Goal: Information Seeking & Learning: Learn about a topic

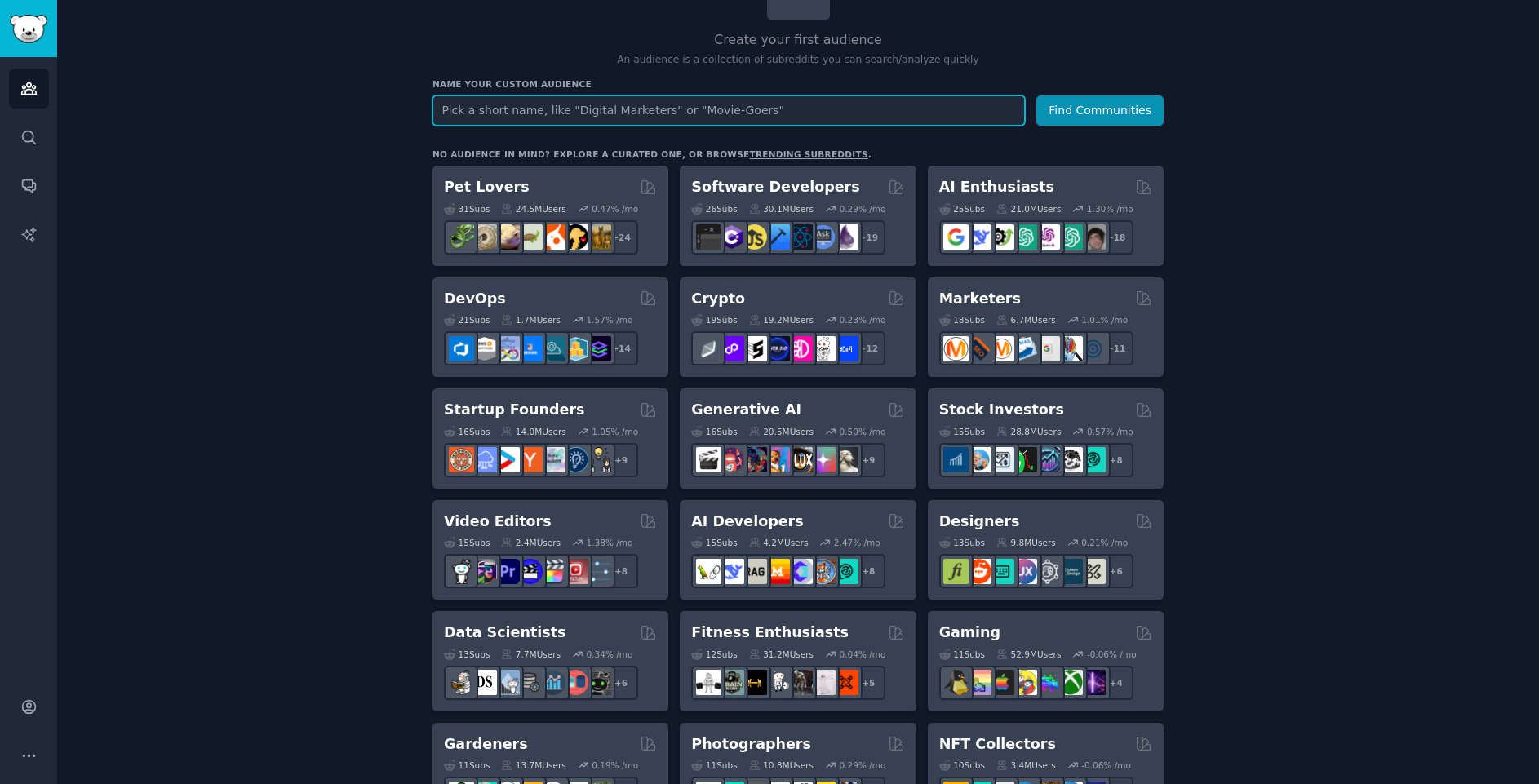
scroll to position [294, 0]
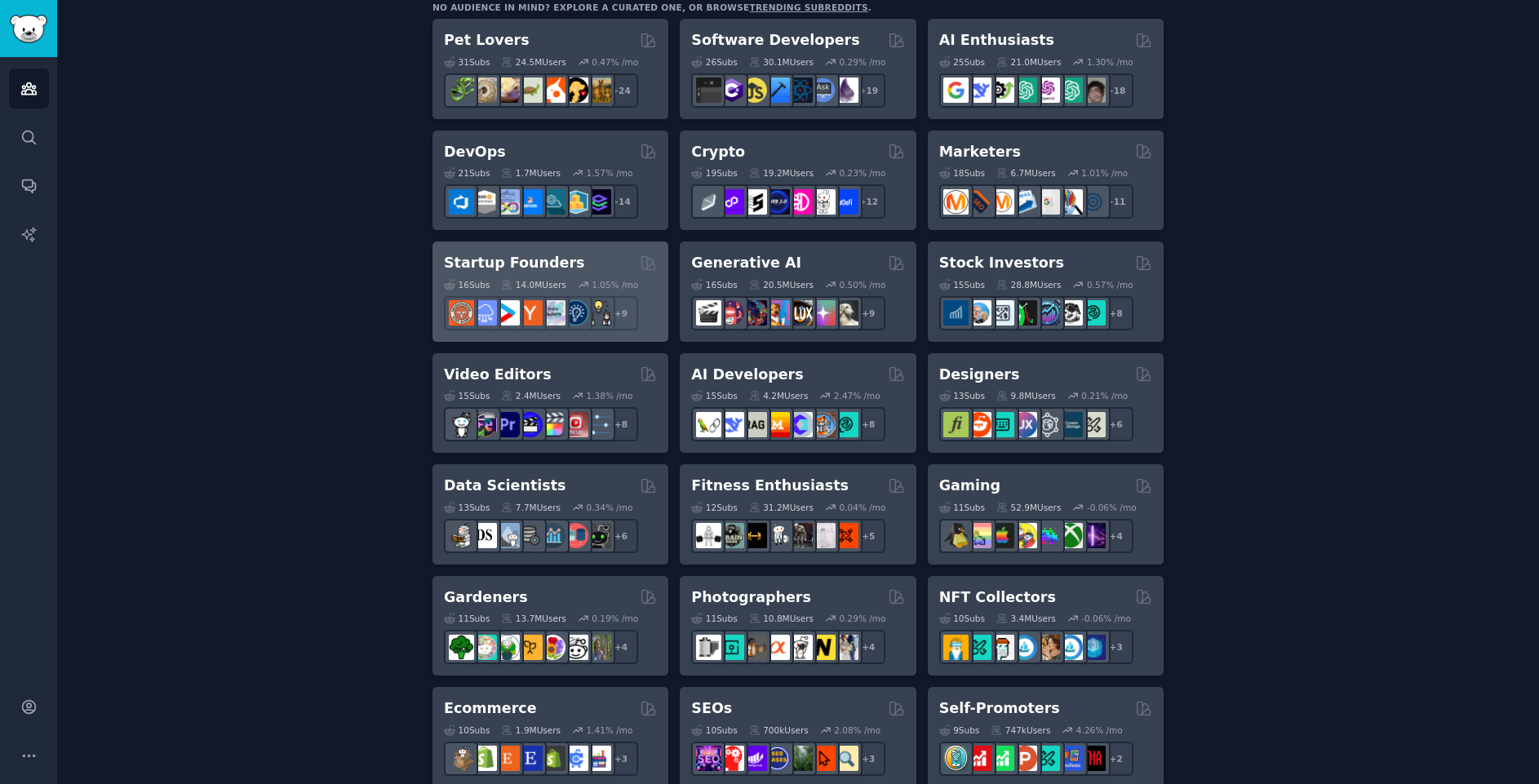
click at [502, 262] on h2 "Startup Founders" at bounding box center [513, 263] width 140 height 21
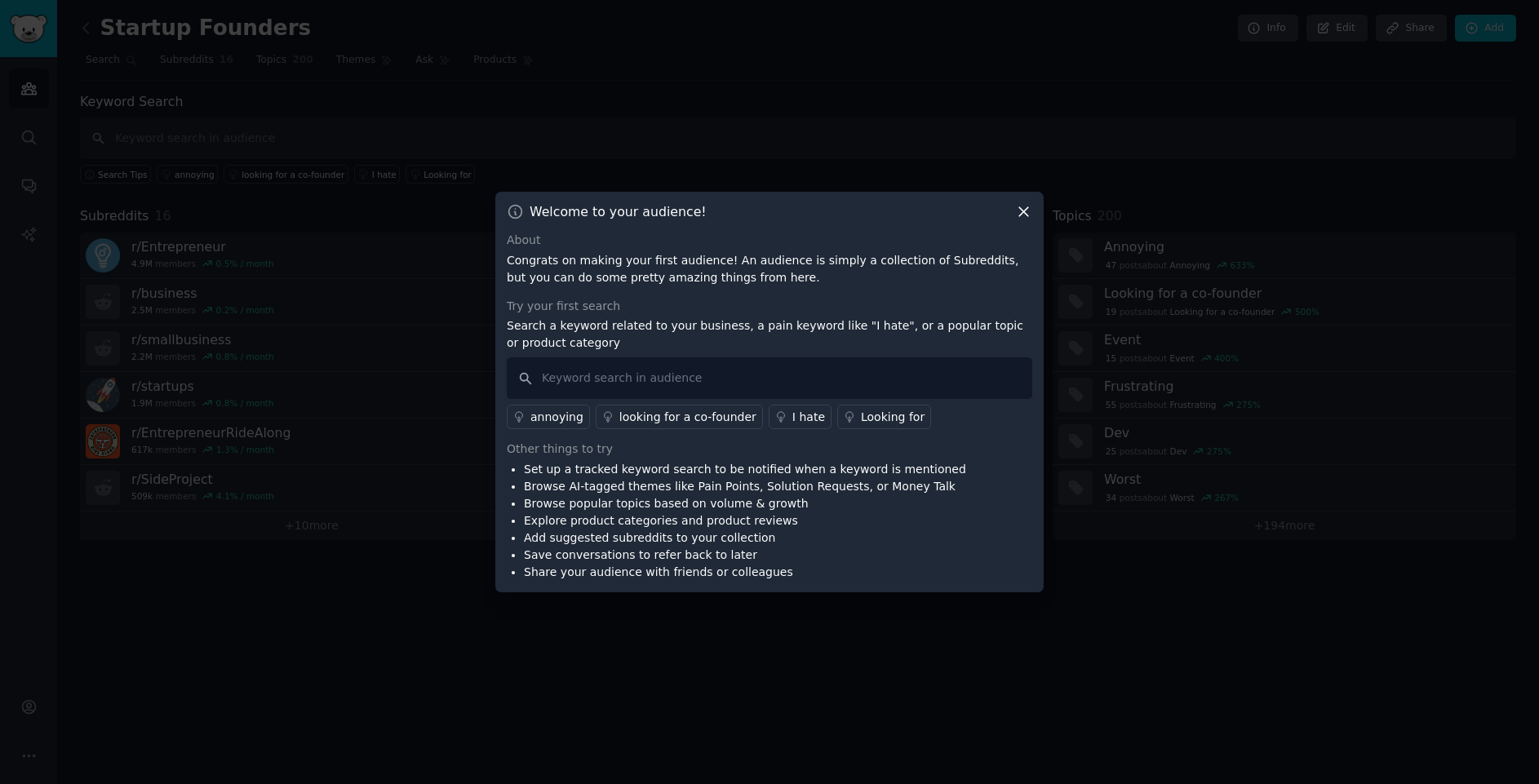
click at [1016, 218] on icon at bounding box center [1023, 211] width 17 height 17
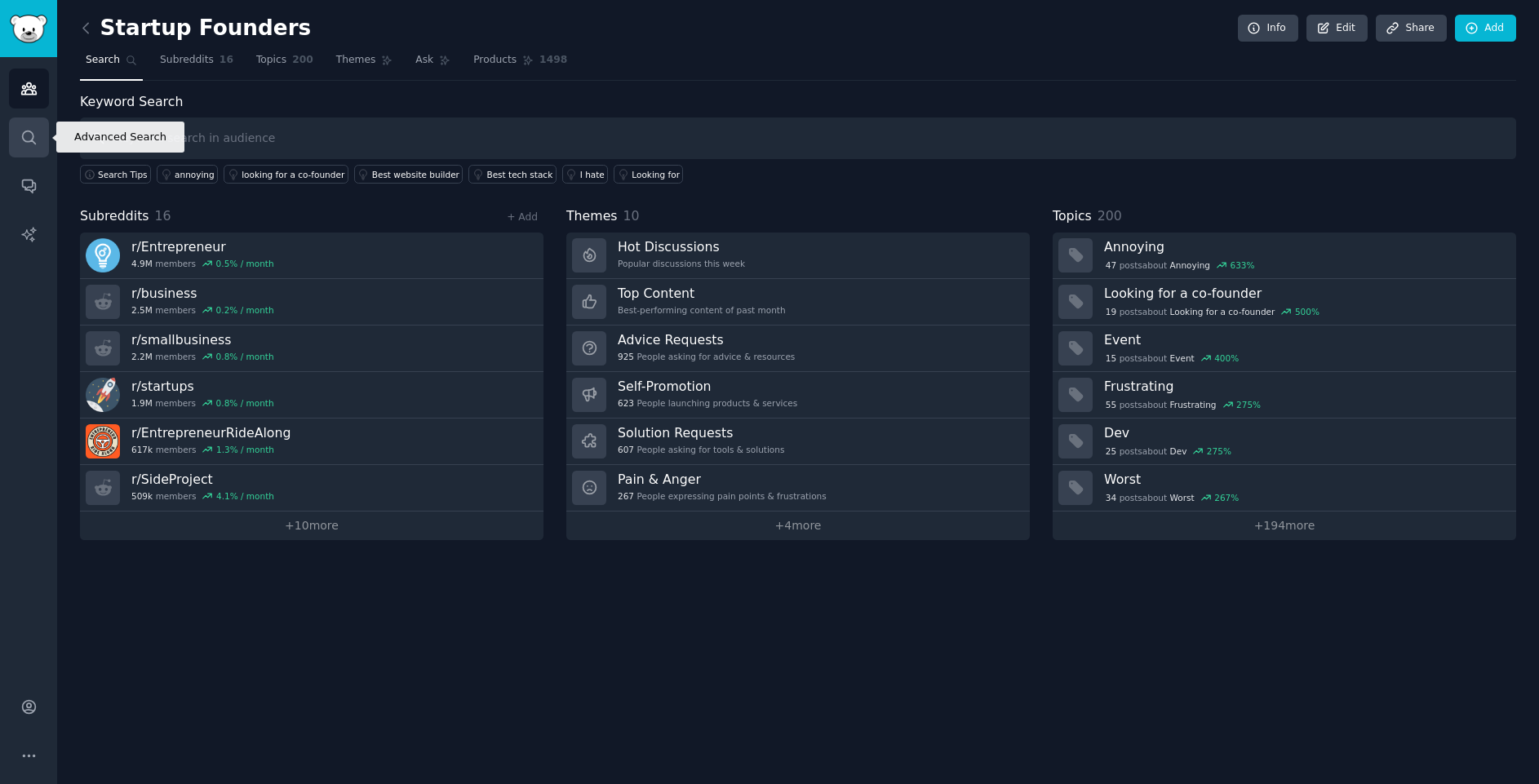
click at [34, 147] on link "Search" at bounding box center [28, 138] width 40 height 40
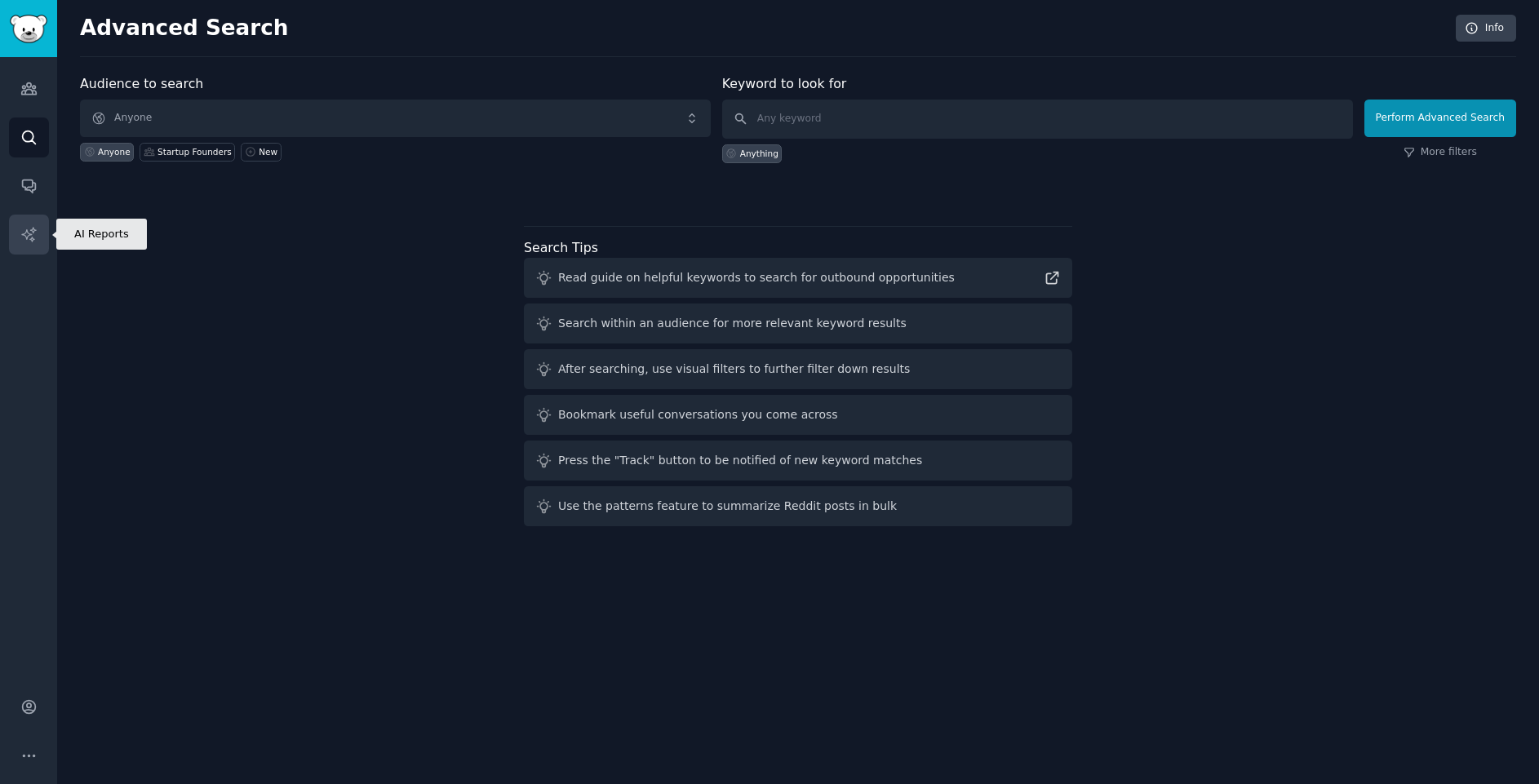
click at [32, 228] on icon "Sidebar" at bounding box center [29, 235] width 17 height 17
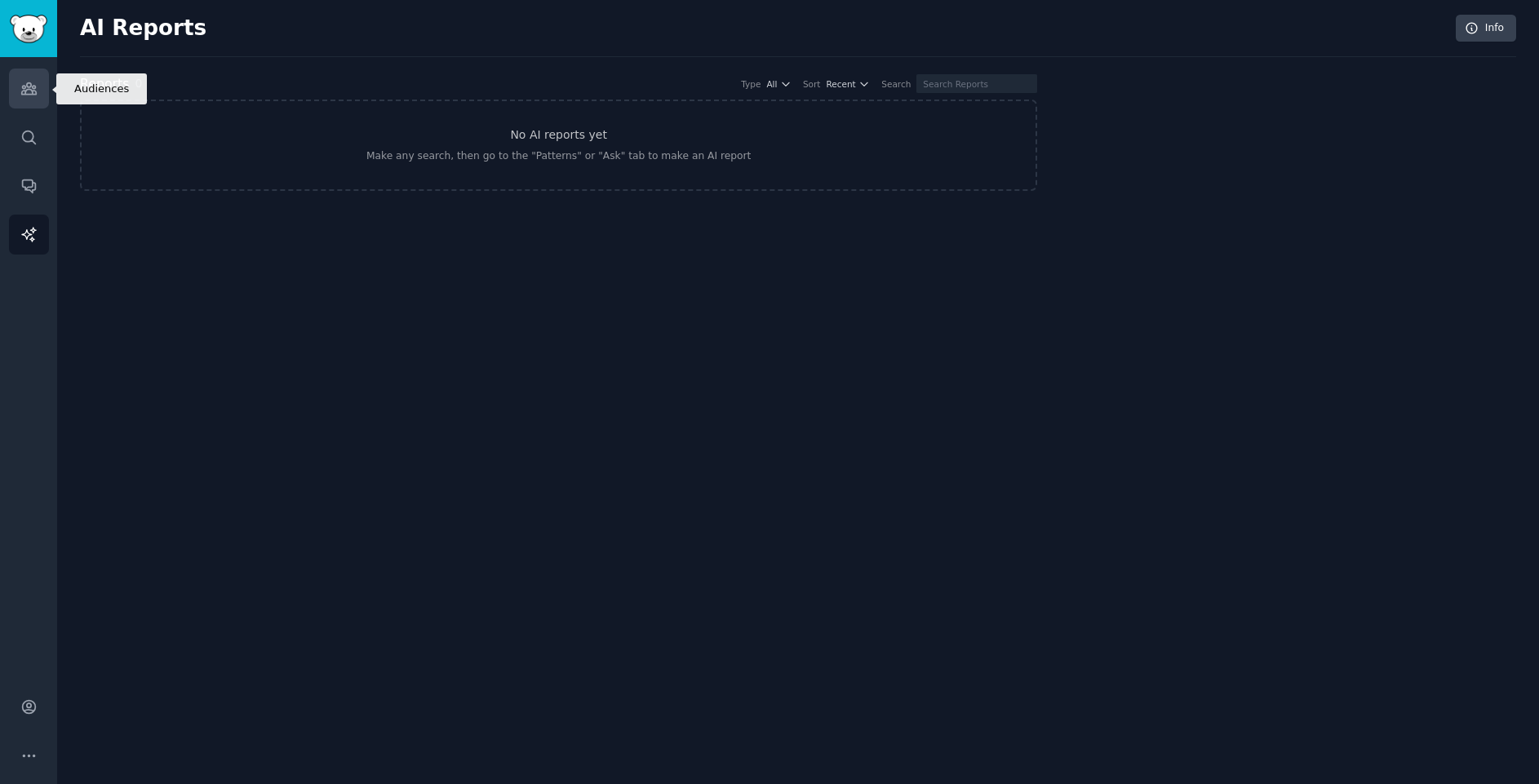
click at [22, 95] on icon "Sidebar" at bounding box center [29, 89] width 17 height 17
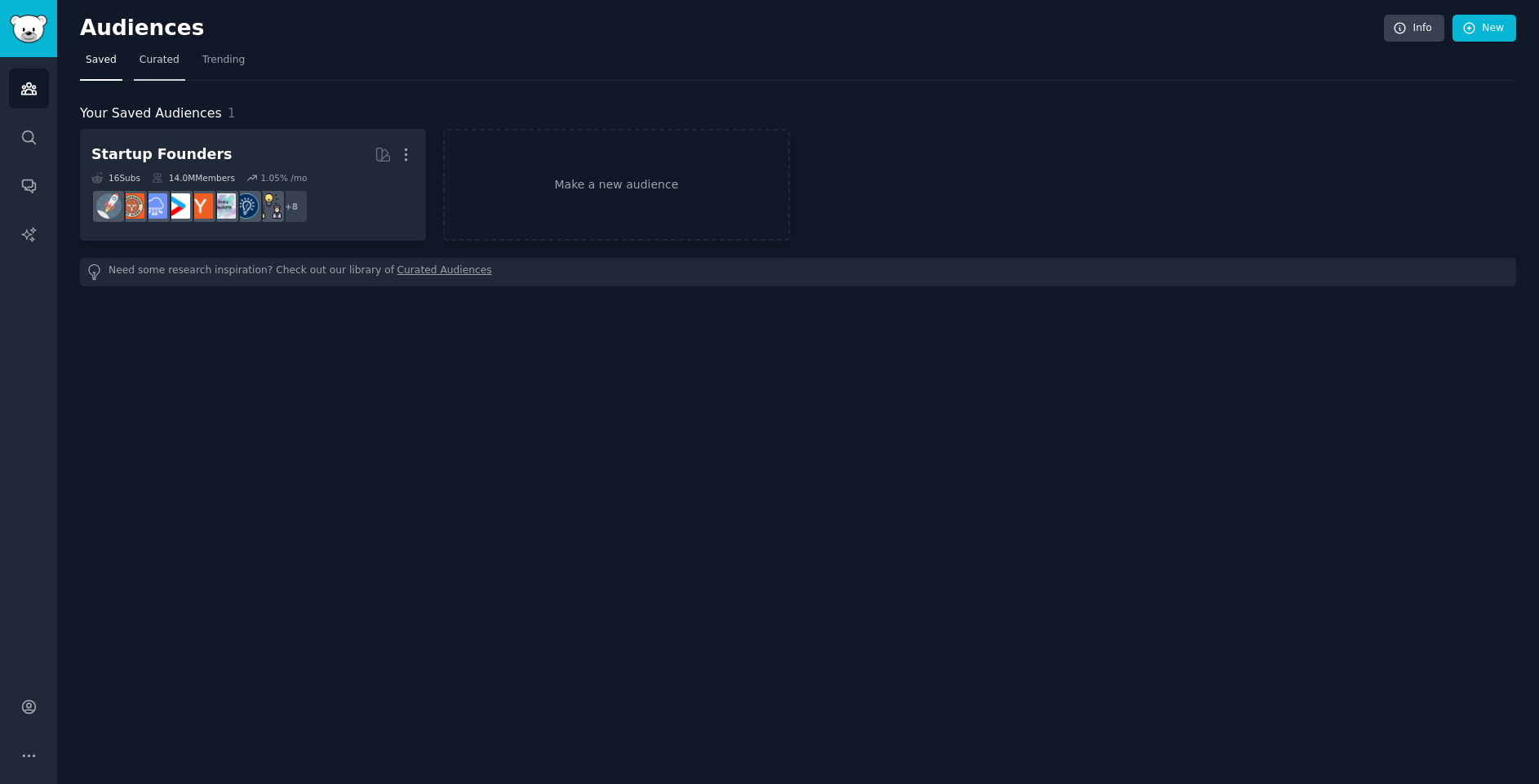
click at [156, 58] on span "Curated" at bounding box center [159, 60] width 40 height 15
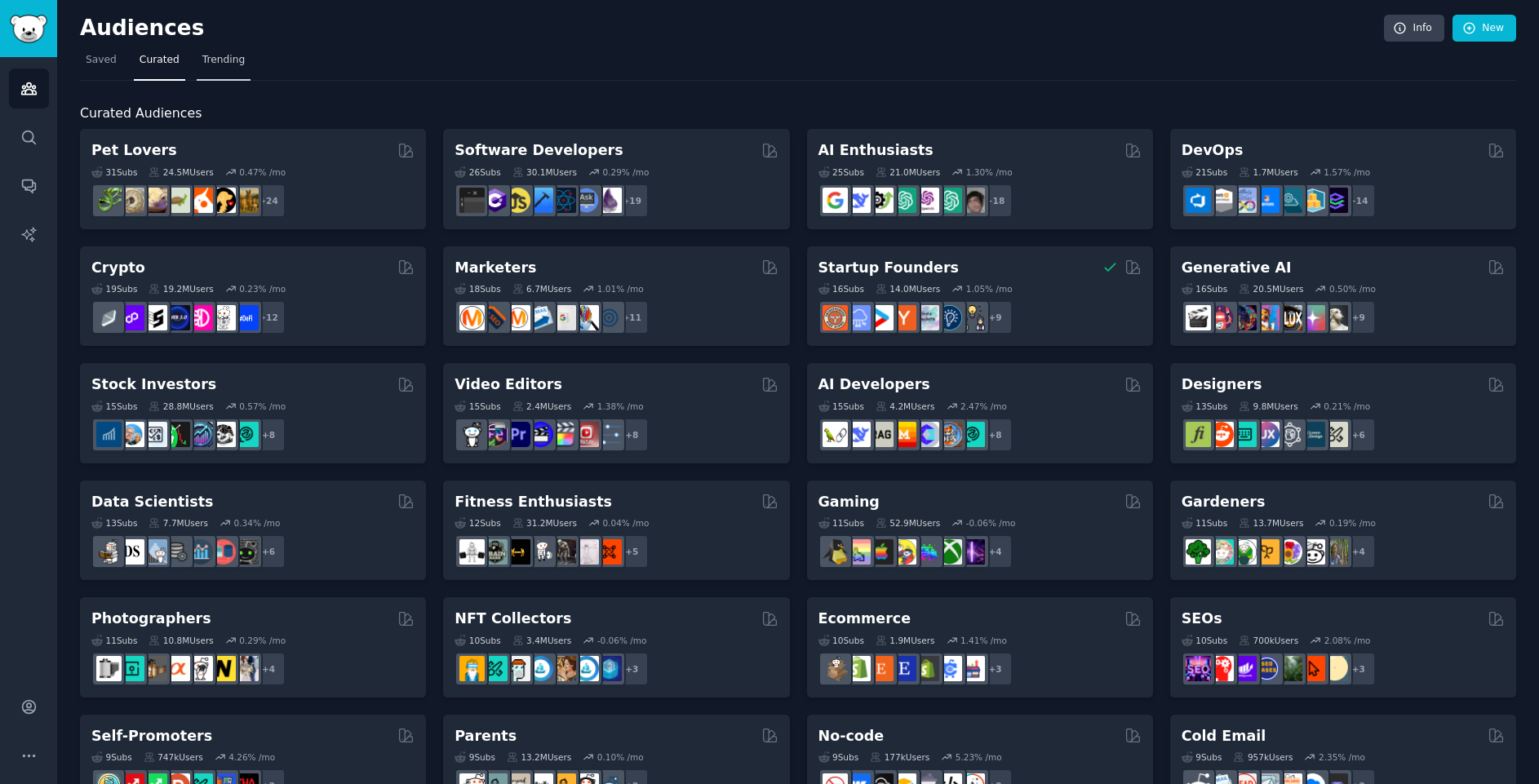
click at [207, 56] on span "Trending" at bounding box center [223, 60] width 42 height 15
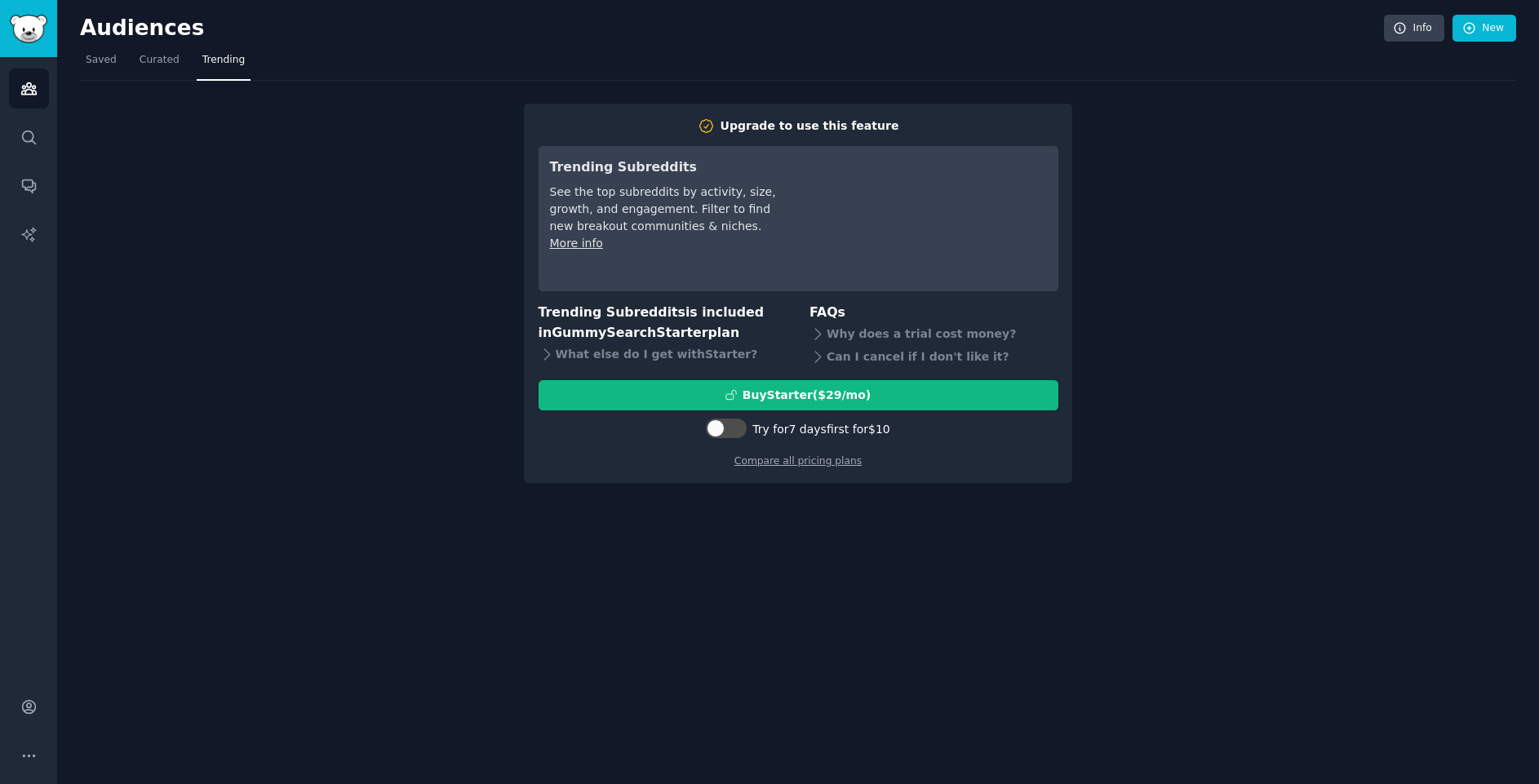
click at [120, 63] on nav "Saved Curated Trending" at bounding box center [798, 64] width 1436 height 34
click at [97, 60] on span "Saved" at bounding box center [101, 60] width 31 height 15
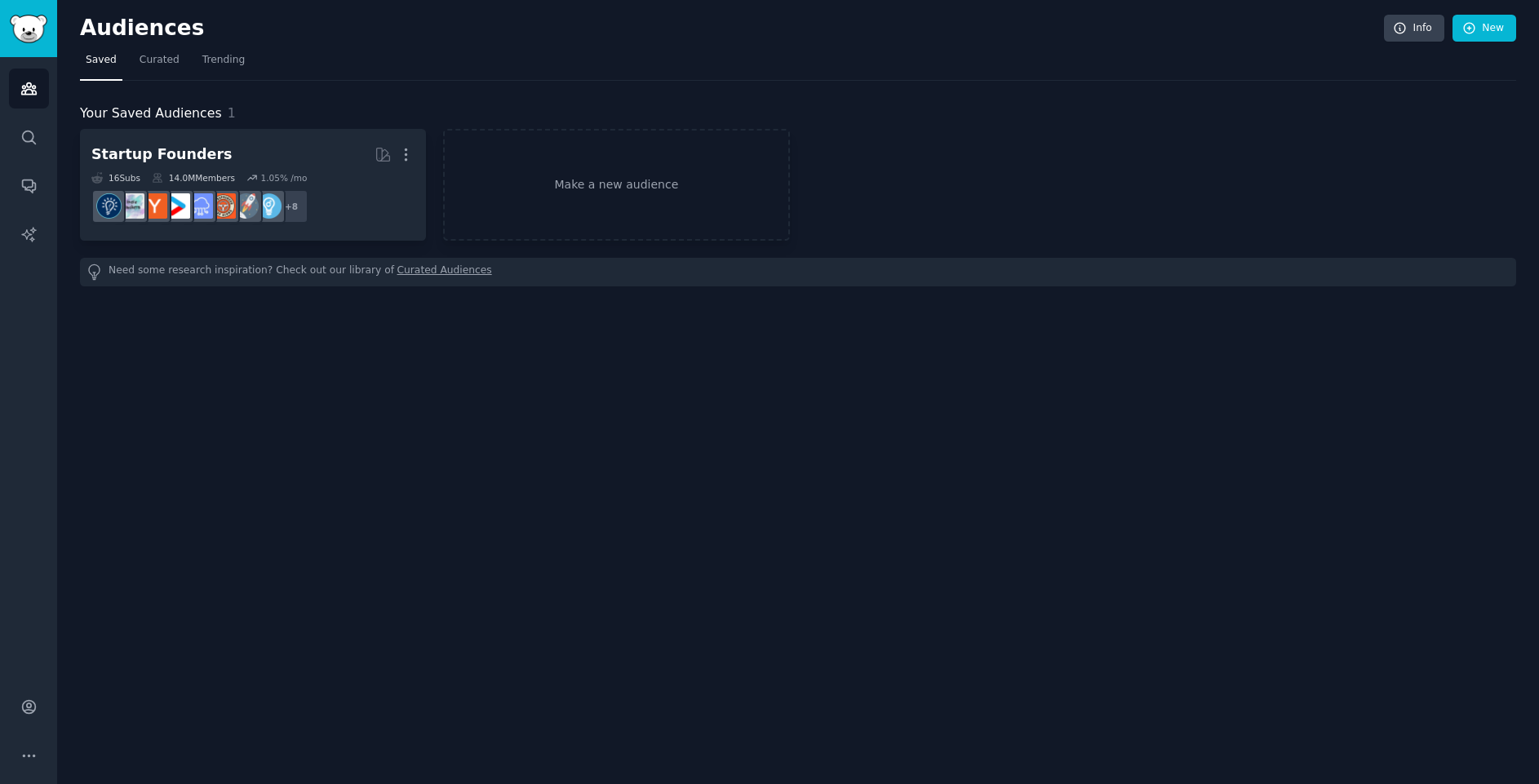
click at [407, 275] on link "Curated Audiences" at bounding box center [445, 272] width 95 height 17
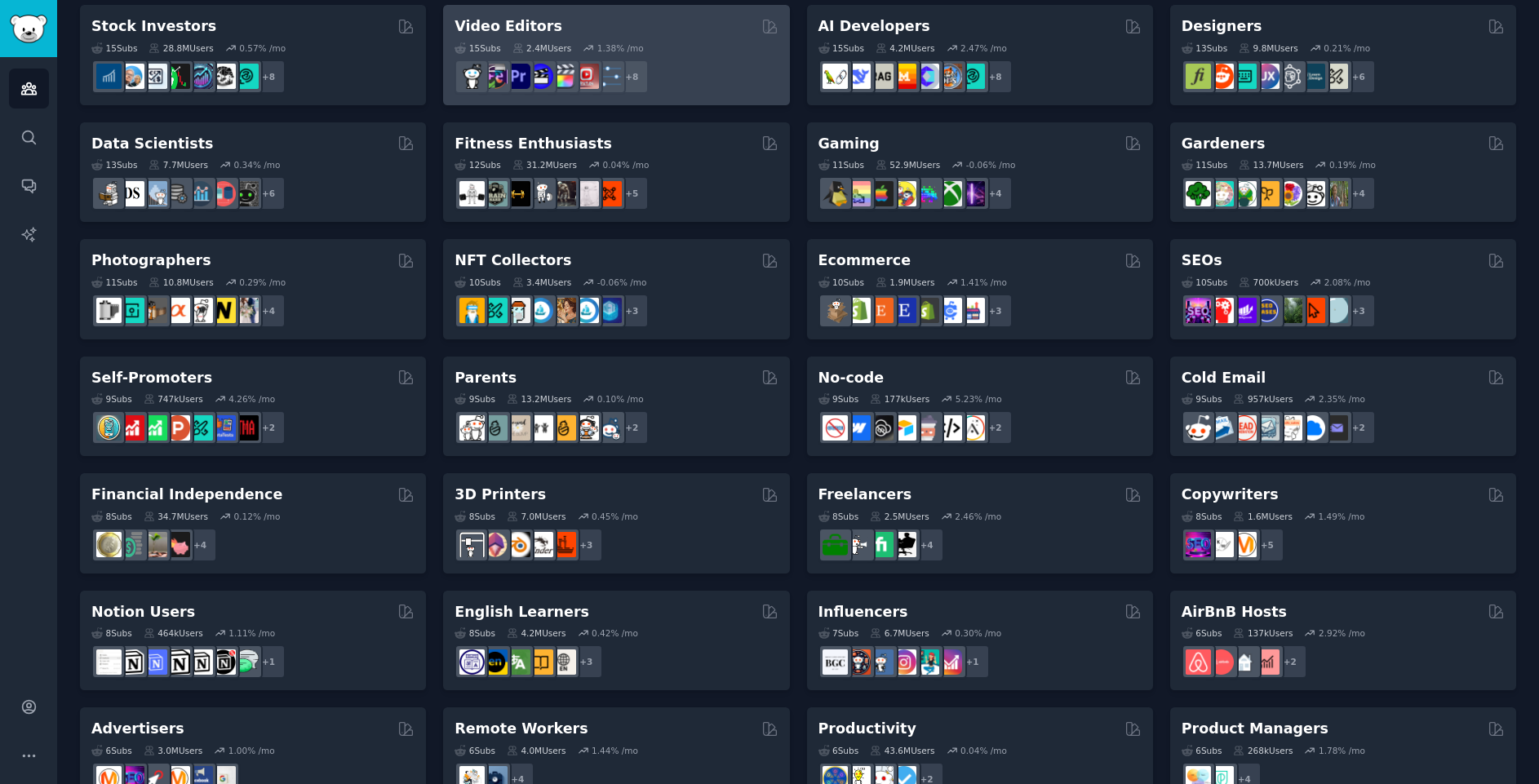
scroll to position [521, 0]
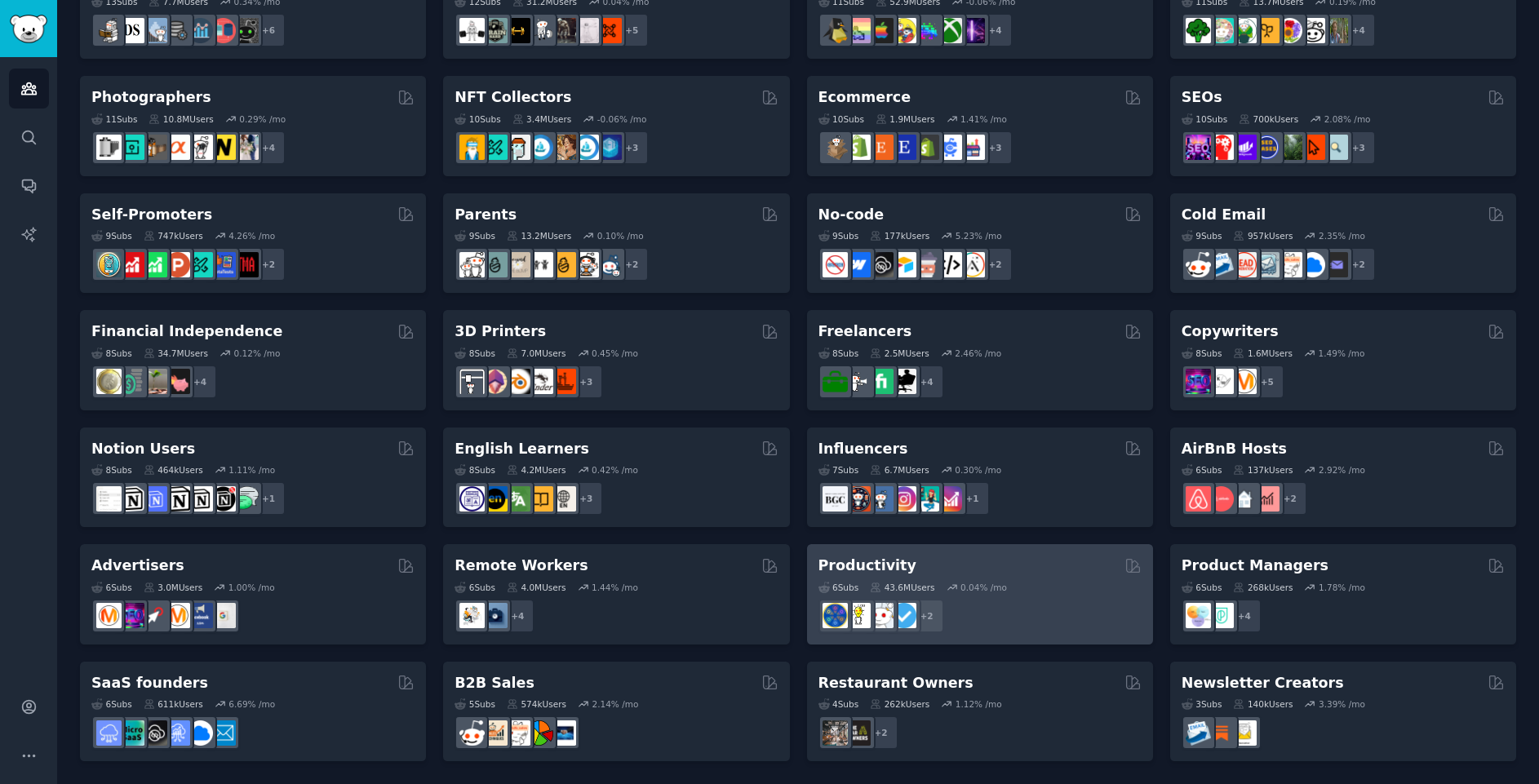
click at [855, 582] on div "6 Sub s 43.6M Users 0.04 % /mo" at bounding box center [980, 587] width 323 height 11
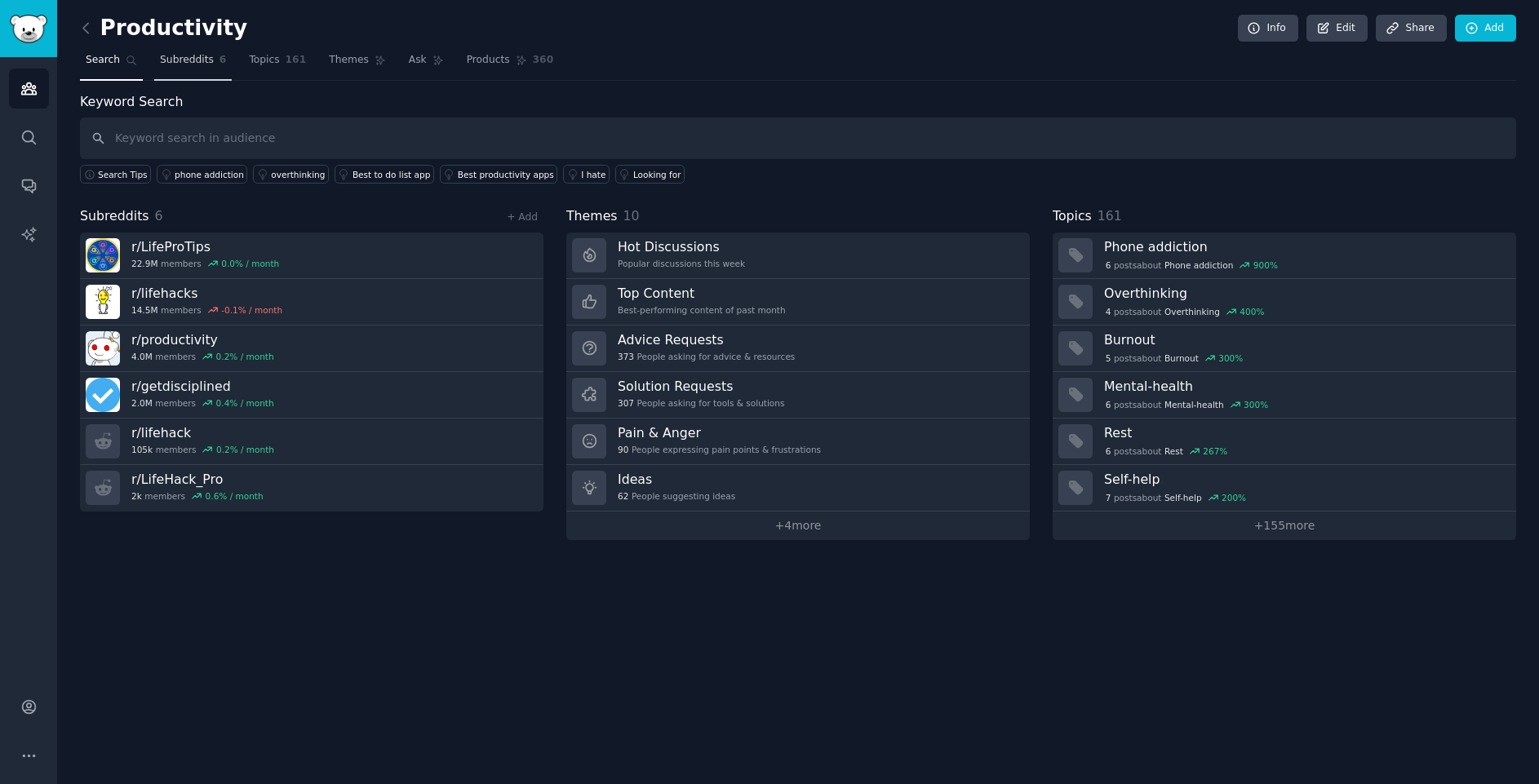
click at [191, 57] on span "Subreddits" at bounding box center [187, 60] width 54 height 15
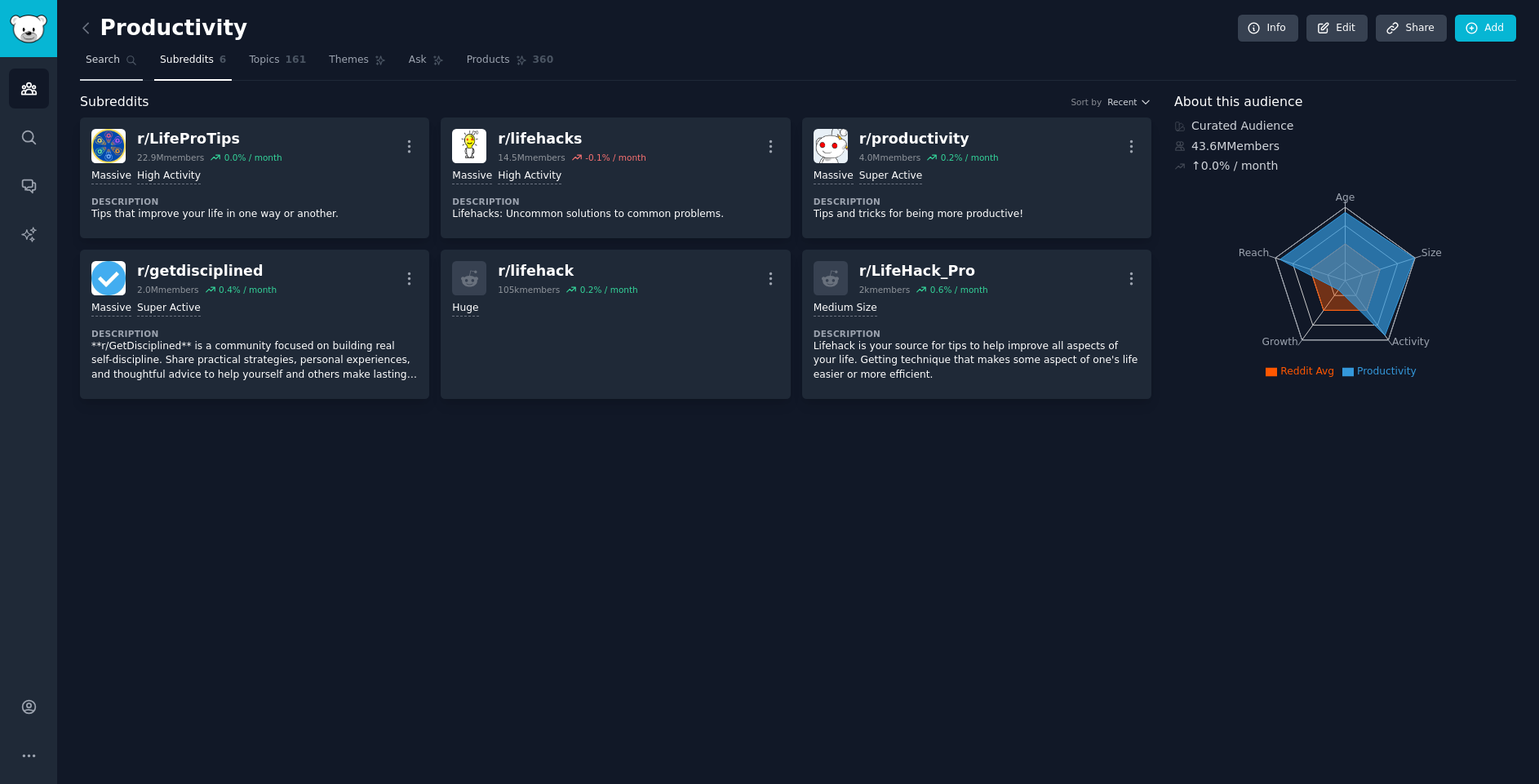
click at [104, 55] on span "Search" at bounding box center [103, 60] width 34 height 15
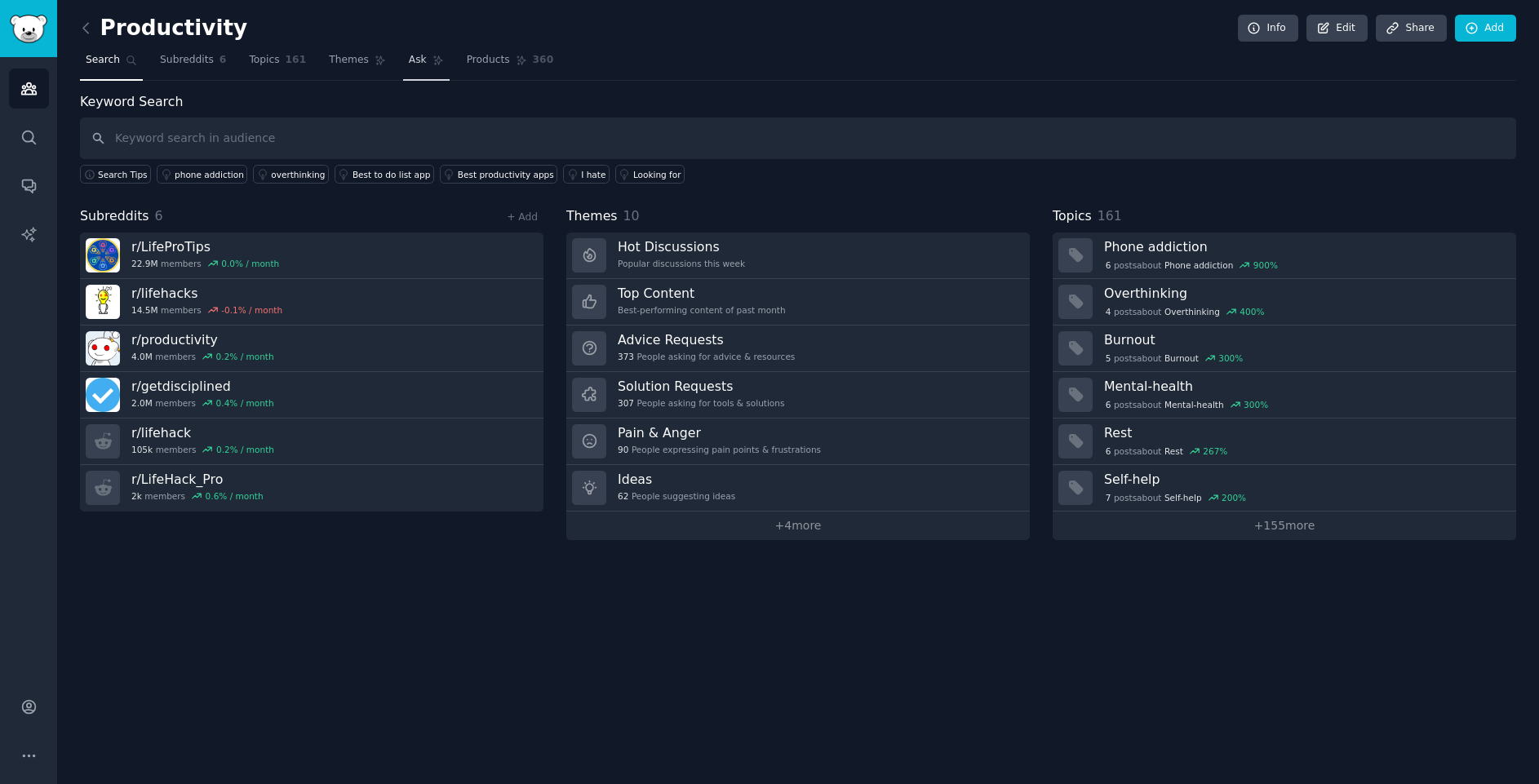
drag, startPoint x: 380, startPoint y: 69, endPoint x: 423, endPoint y: 69, distance: 43.0
click at [412, 69] on nav "Search Subreddits 6 Topics 161 Themes Ask Products 360" at bounding box center [798, 64] width 1436 height 34
click at [403, 69] on link "Ask" at bounding box center [426, 64] width 46 height 34
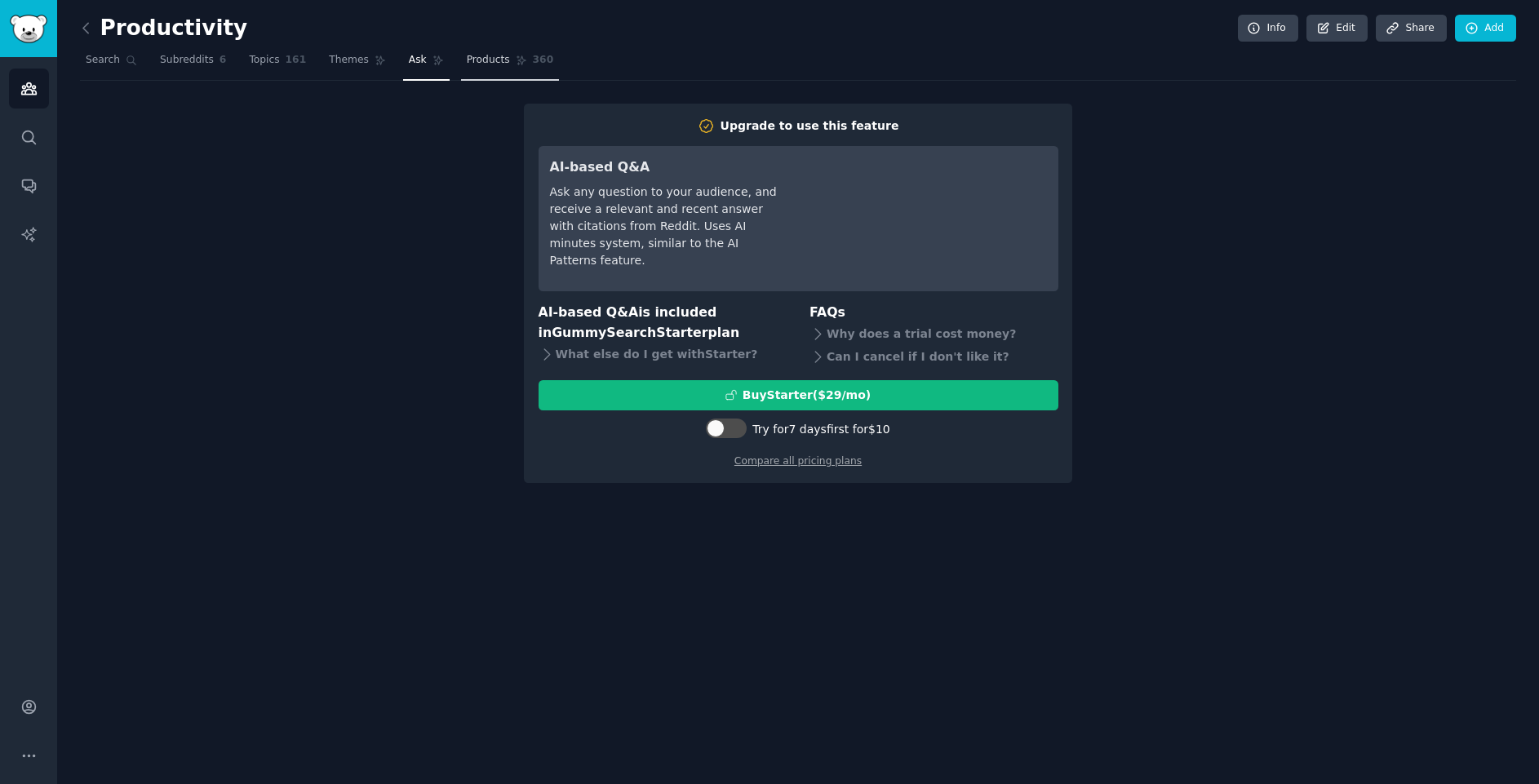
click at [487, 80] on link "Products 360" at bounding box center [510, 64] width 98 height 34
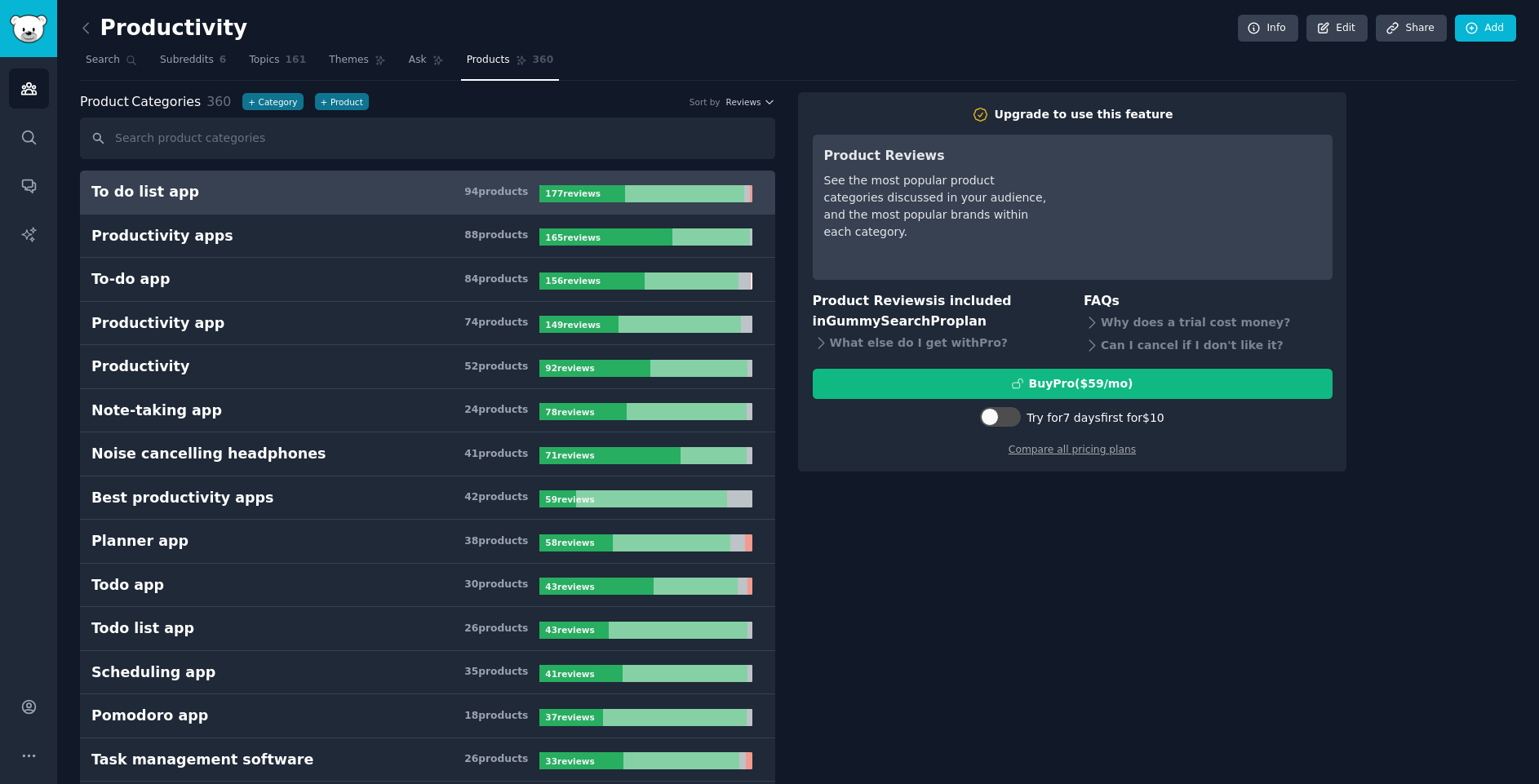
click at [87, 59] on span "Search" at bounding box center [103, 60] width 34 height 15
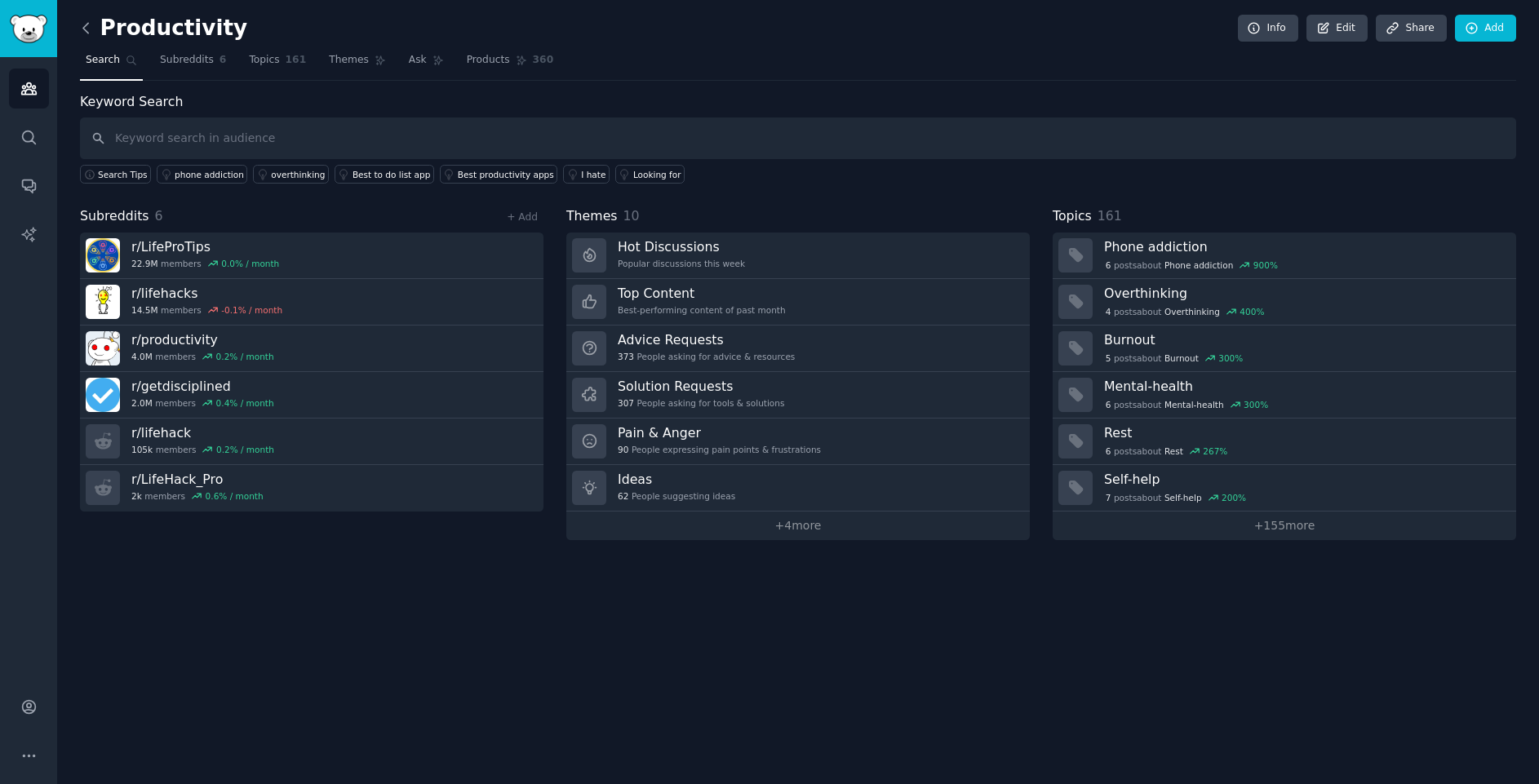
click at [86, 20] on icon at bounding box center [86, 28] width 17 height 17
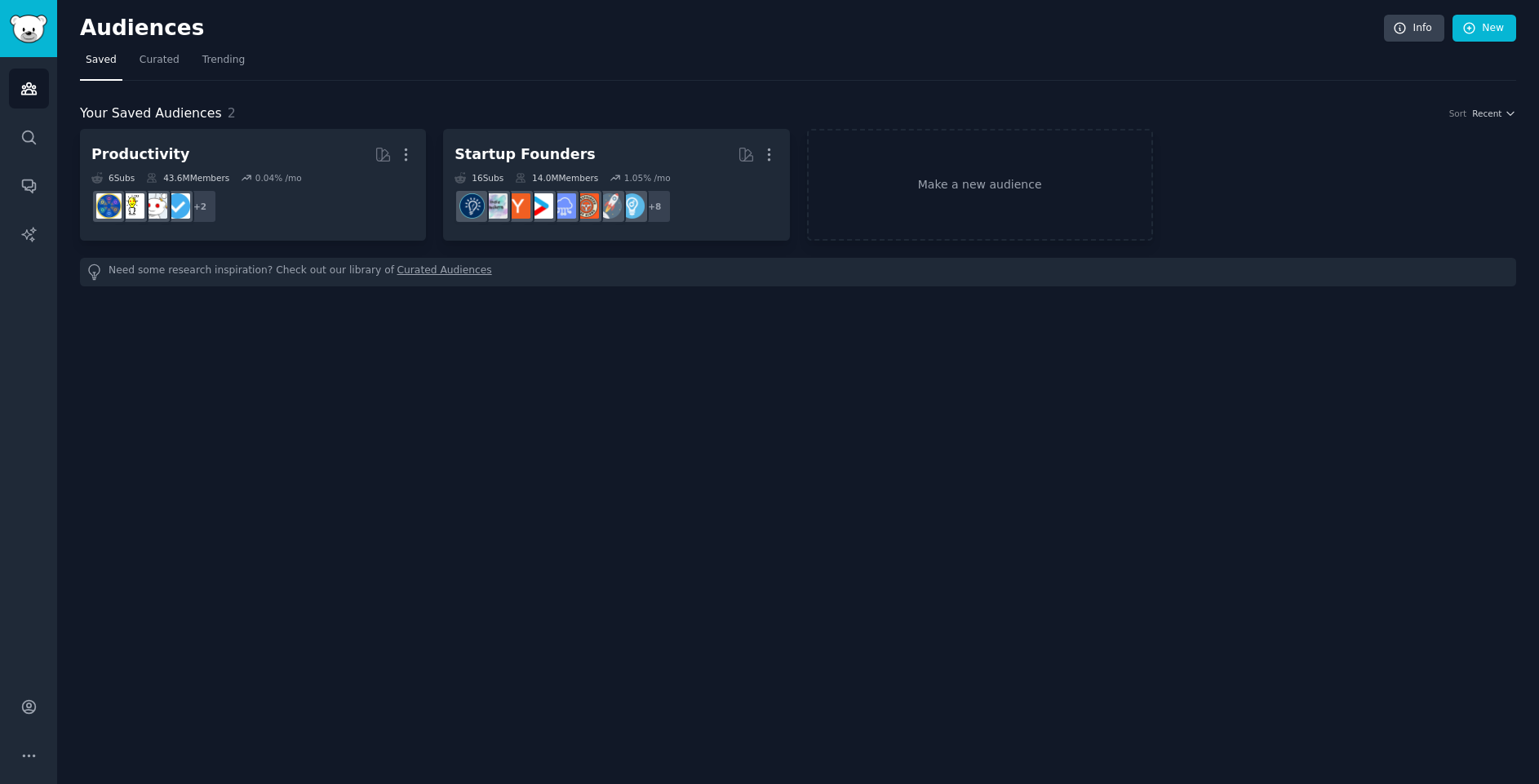
click at [89, 23] on h2 "Audiences" at bounding box center [732, 28] width 1303 height 26
click at [41, 97] on link "Audiences" at bounding box center [28, 89] width 40 height 40
click at [156, 72] on link "Curated" at bounding box center [160, 64] width 52 height 34
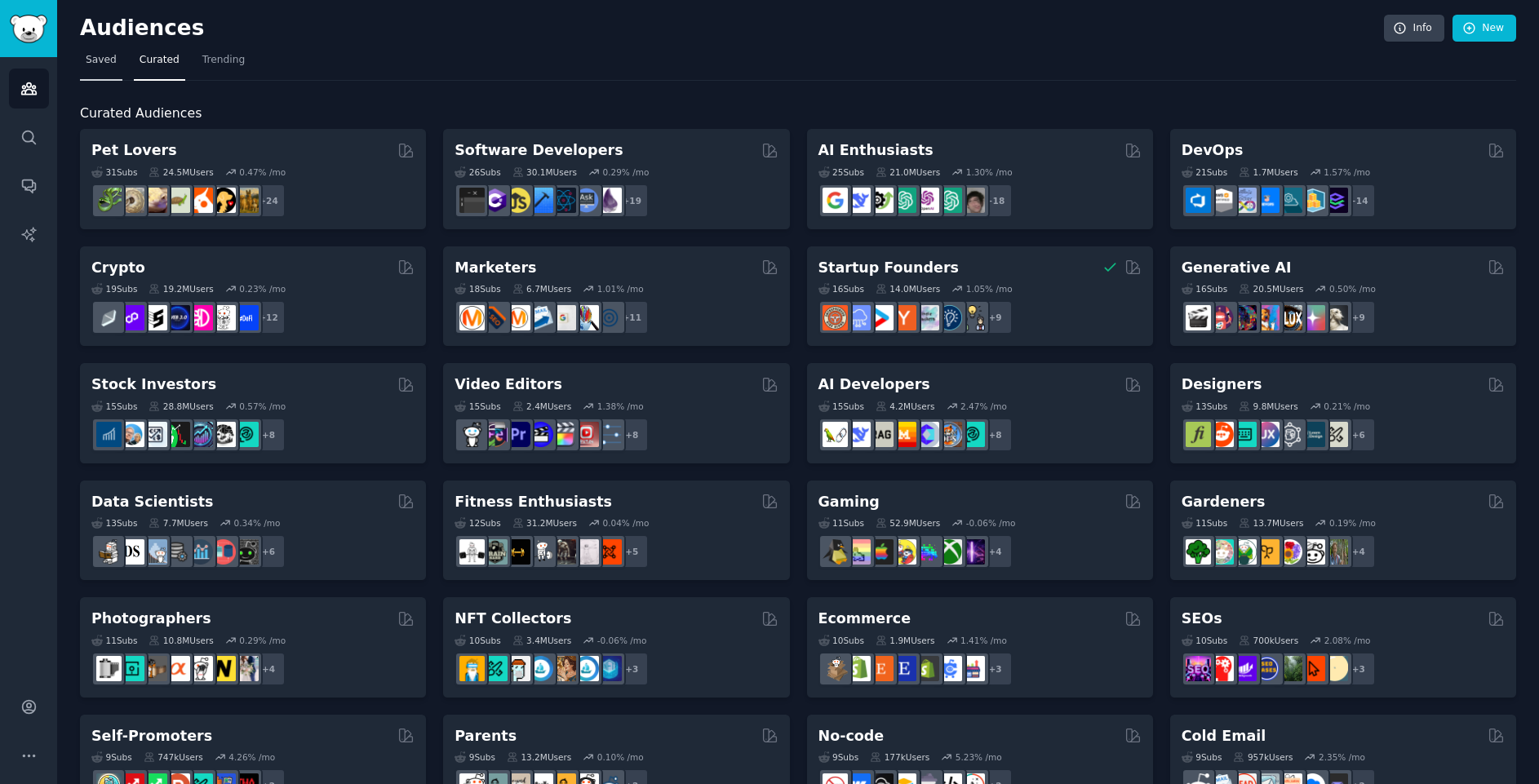
click at [112, 58] on span "Saved" at bounding box center [101, 60] width 31 height 15
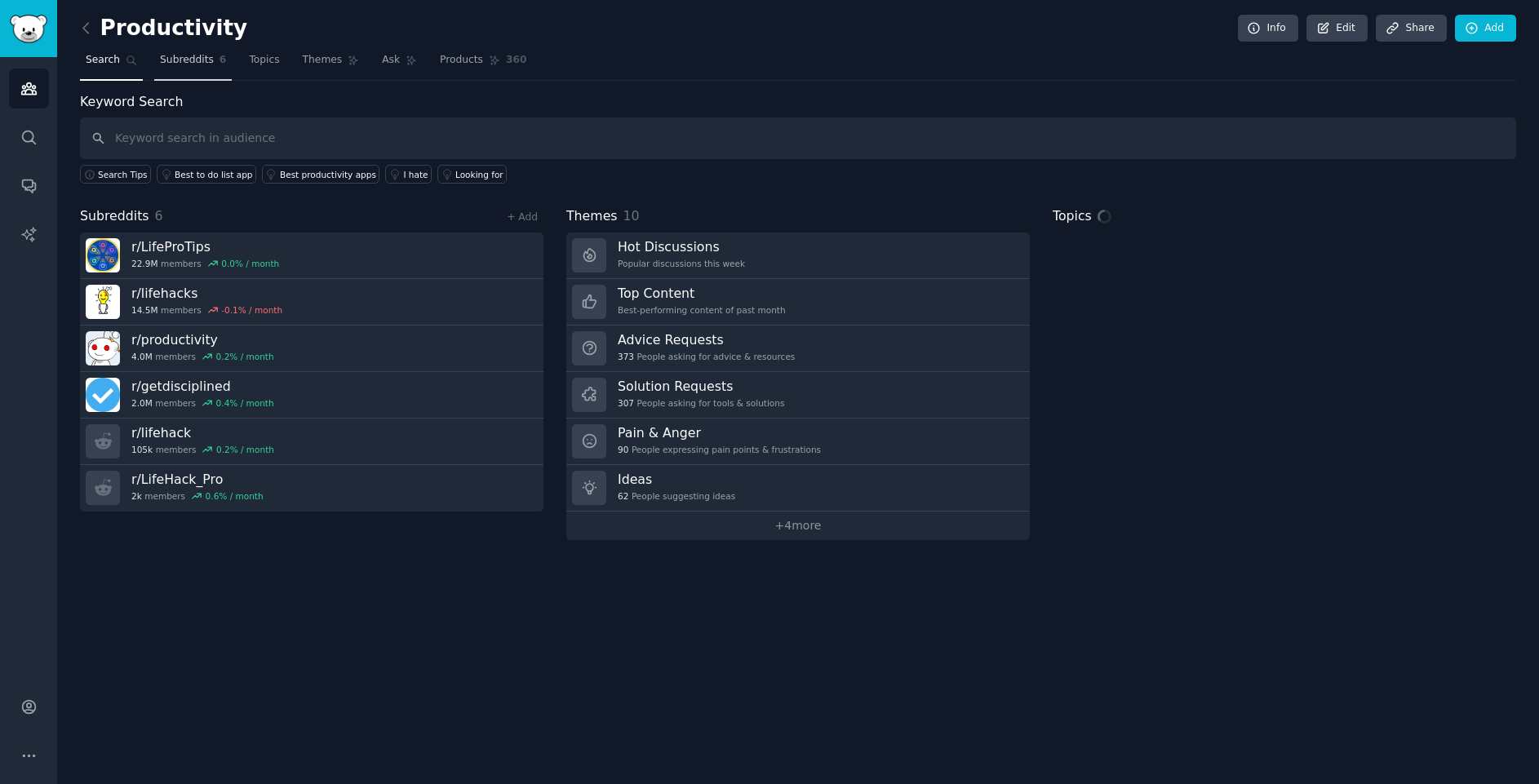
click at [183, 56] on span "Subreddits" at bounding box center [187, 60] width 54 height 15
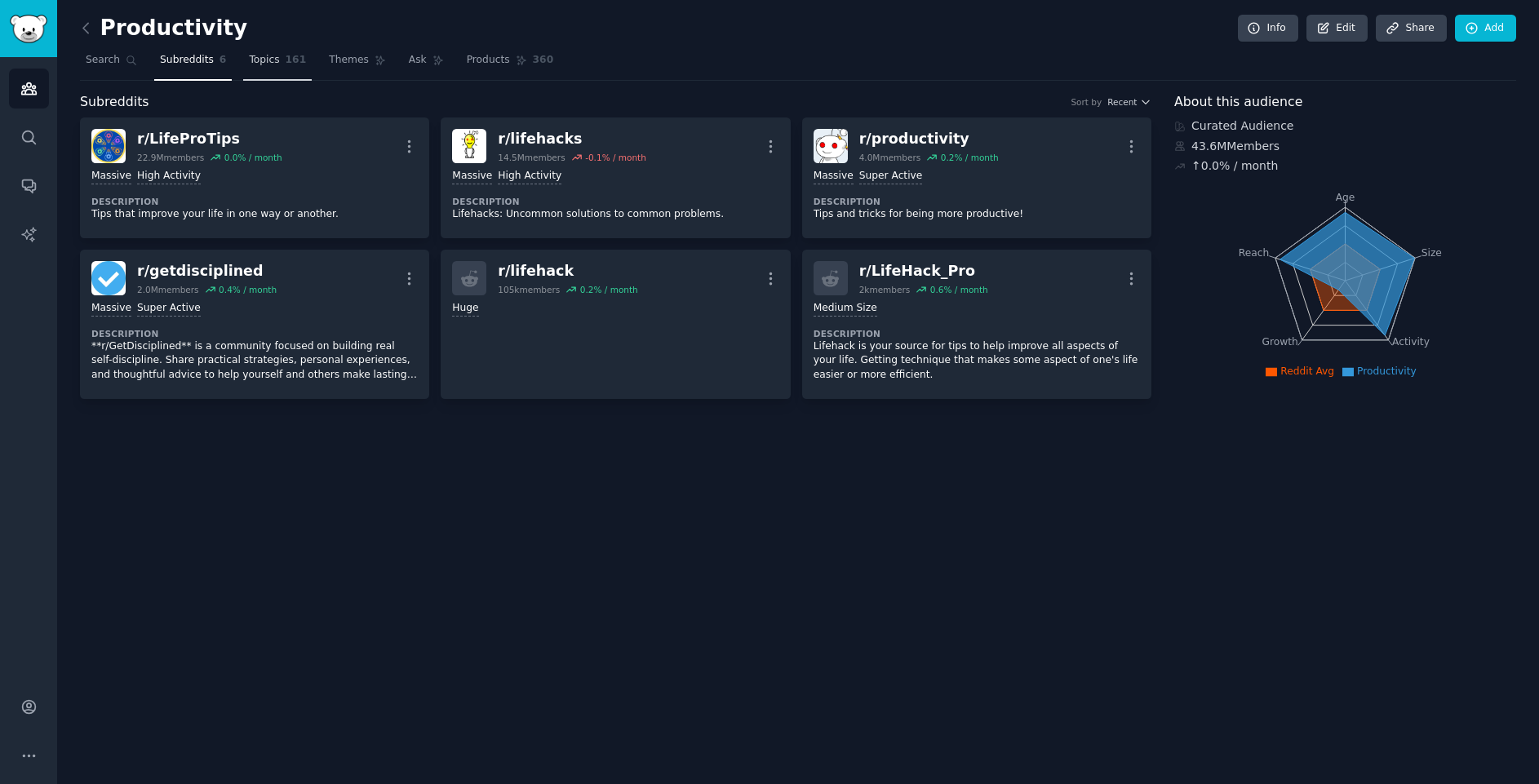
click at [268, 65] on span "Topics" at bounding box center [263, 60] width 30 height 15
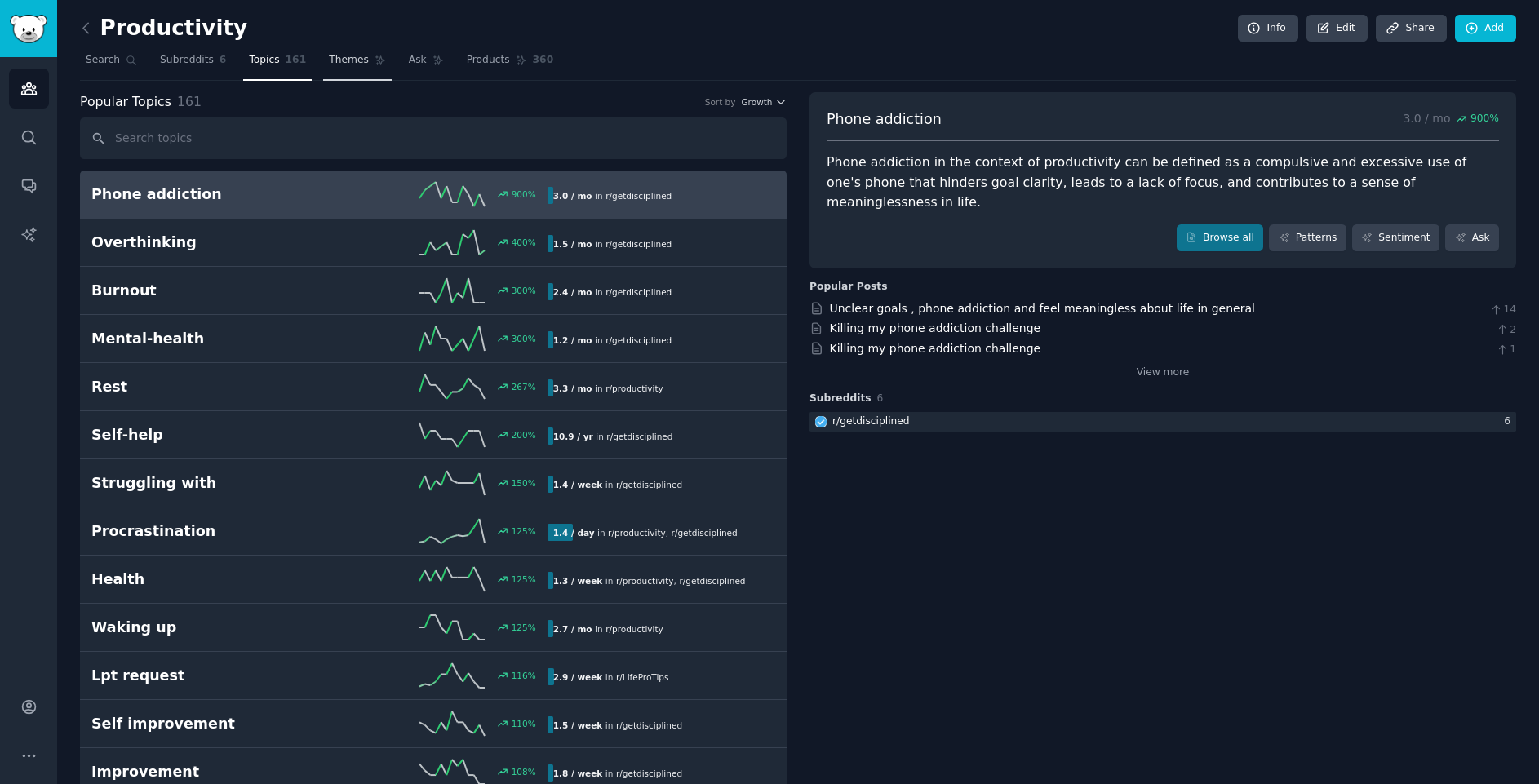
click at [328, 70] on link "Themes" at bounding box center [358, 64] width 69 height 34
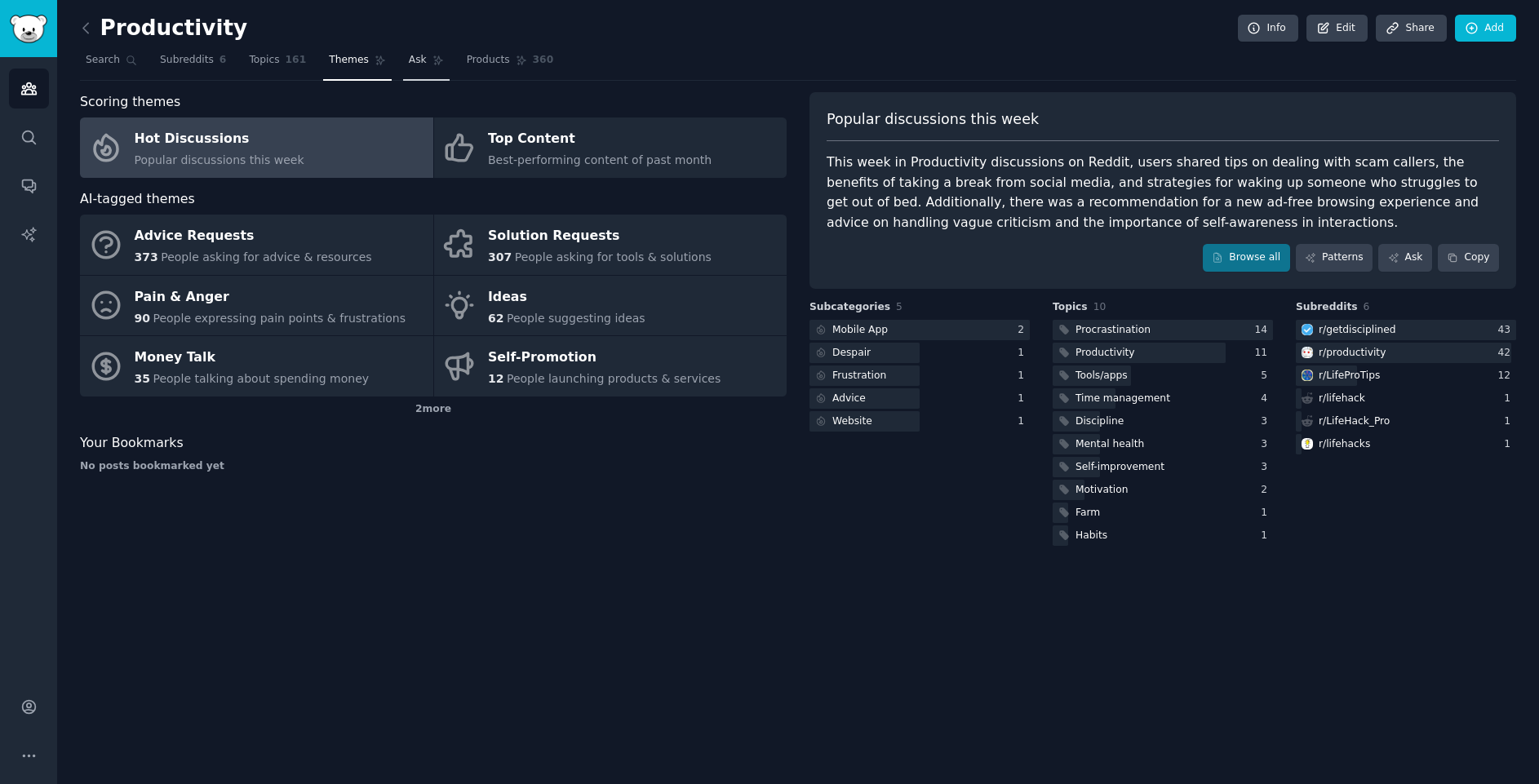
click at [408, 59] on span "Ask" at bounding box center [417, 60] width 18 height 15
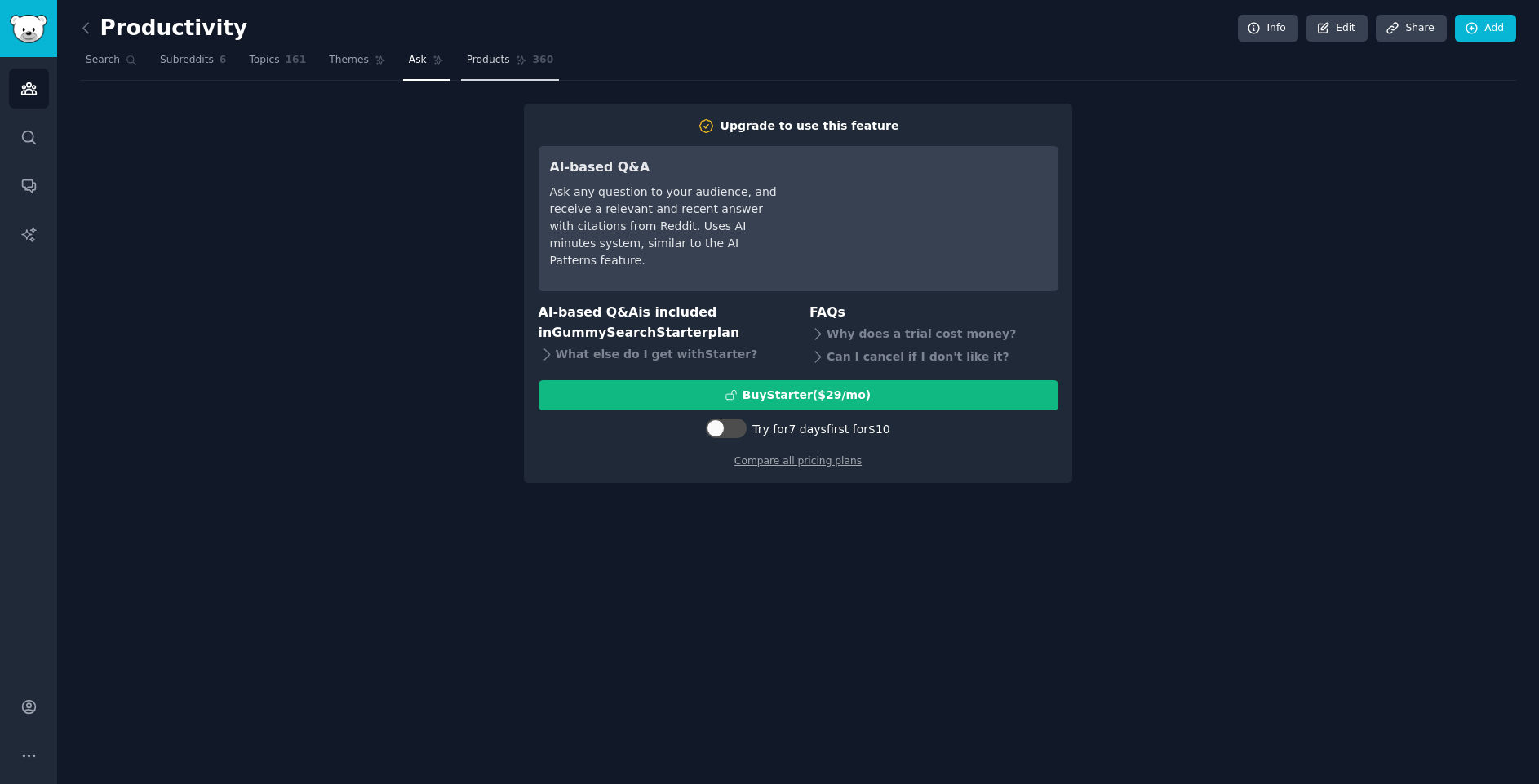
click at [467, 64] on span "Products" at bounding box center [488, 60] width 43 height 15
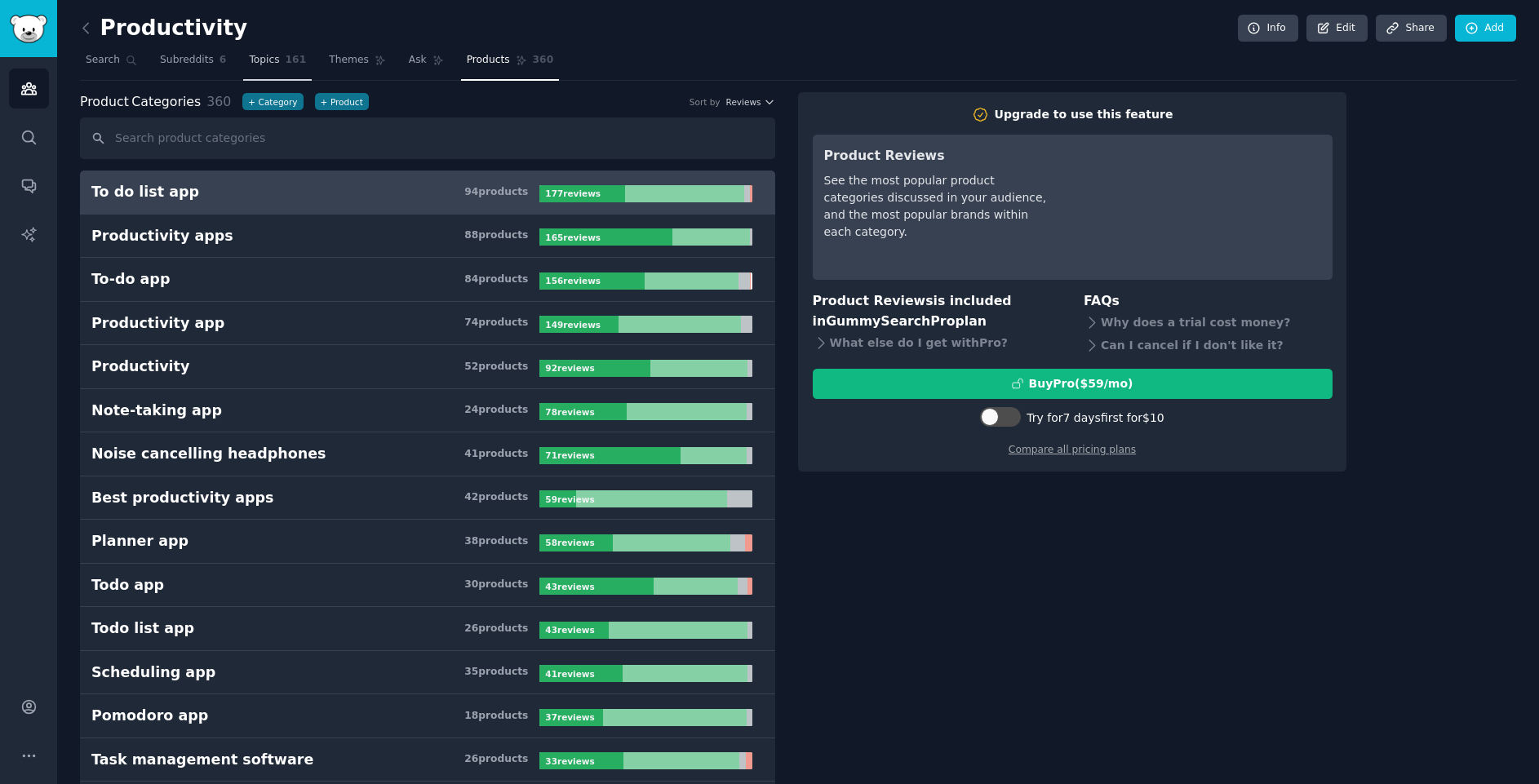
click at [251, 56] on span "Topics" at bounding box center [263, 60] width 30 height 15
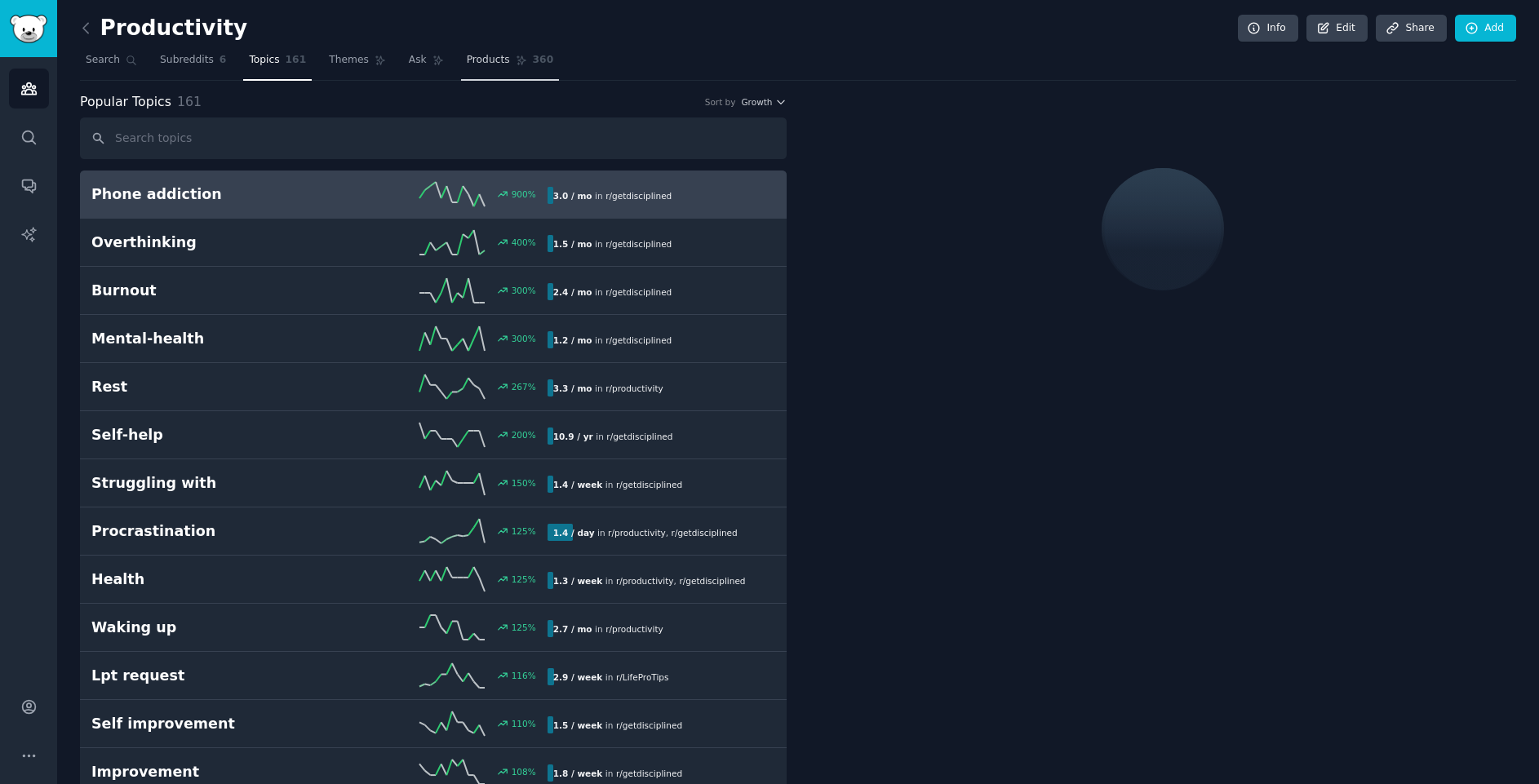
click at [461, 63] on link "Products 360" at bounding box center [510, 64] width 98 height 34
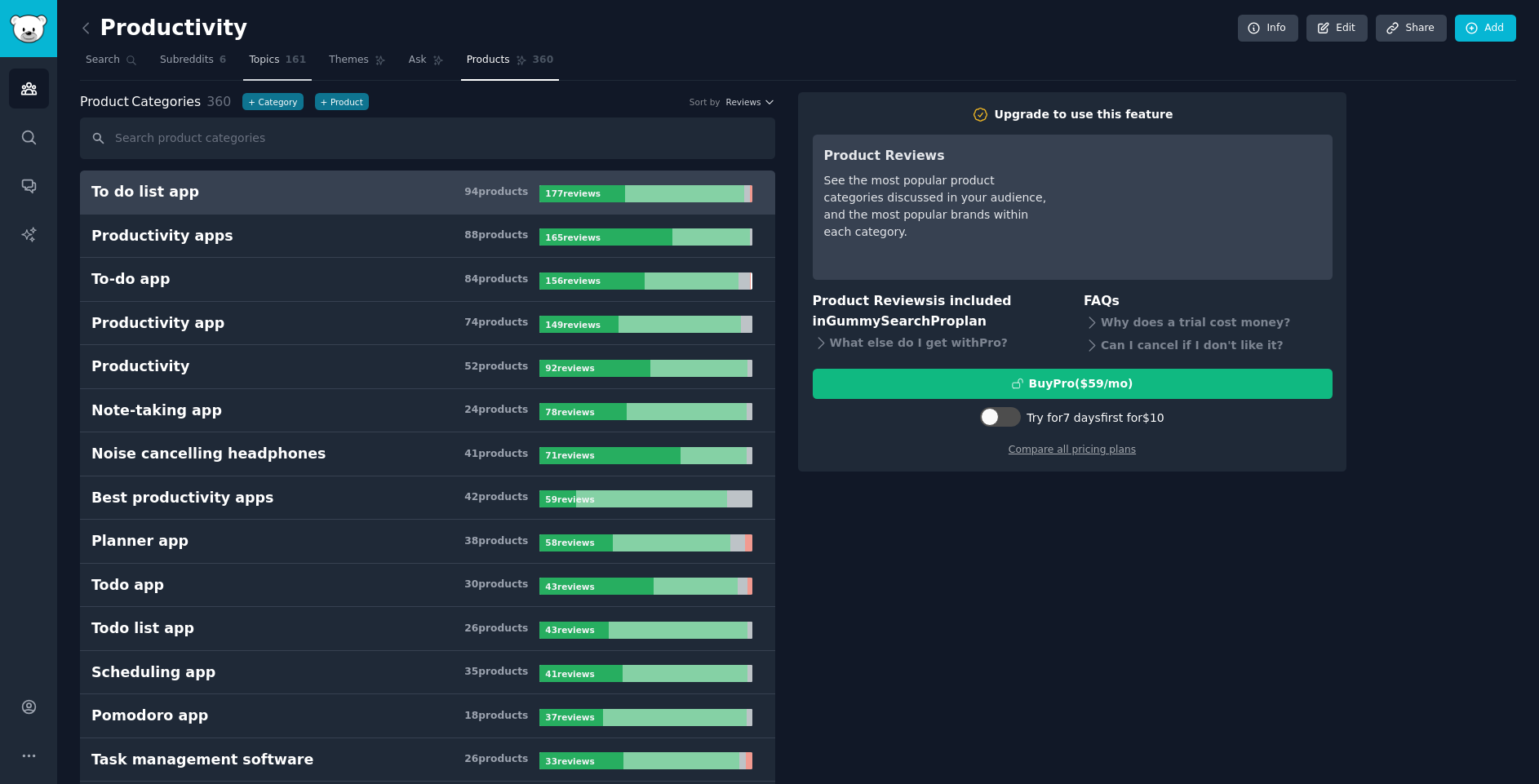
click at [408, 57] on span "Ask" at bounding box center [417, 60] width 18 height 15
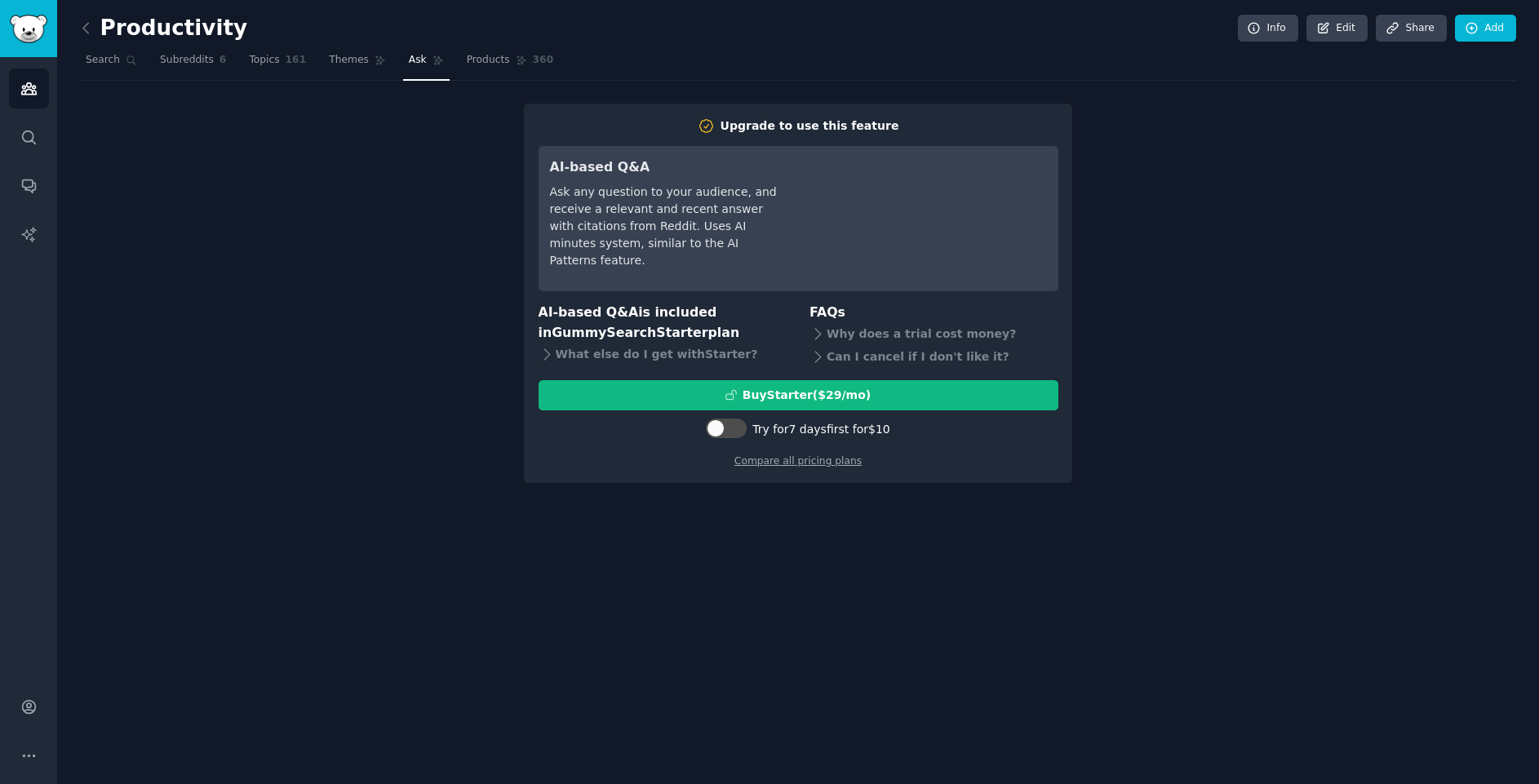
click at [143, 70] on nav "Search Subreddits 6 Topics 161 Themes Ask Products 360" at bounding box center [798, 64] width 1436 height 34
click at [177, 70] on link "Subreddits 6" at bounding box center [193, 64] width 77 height 34
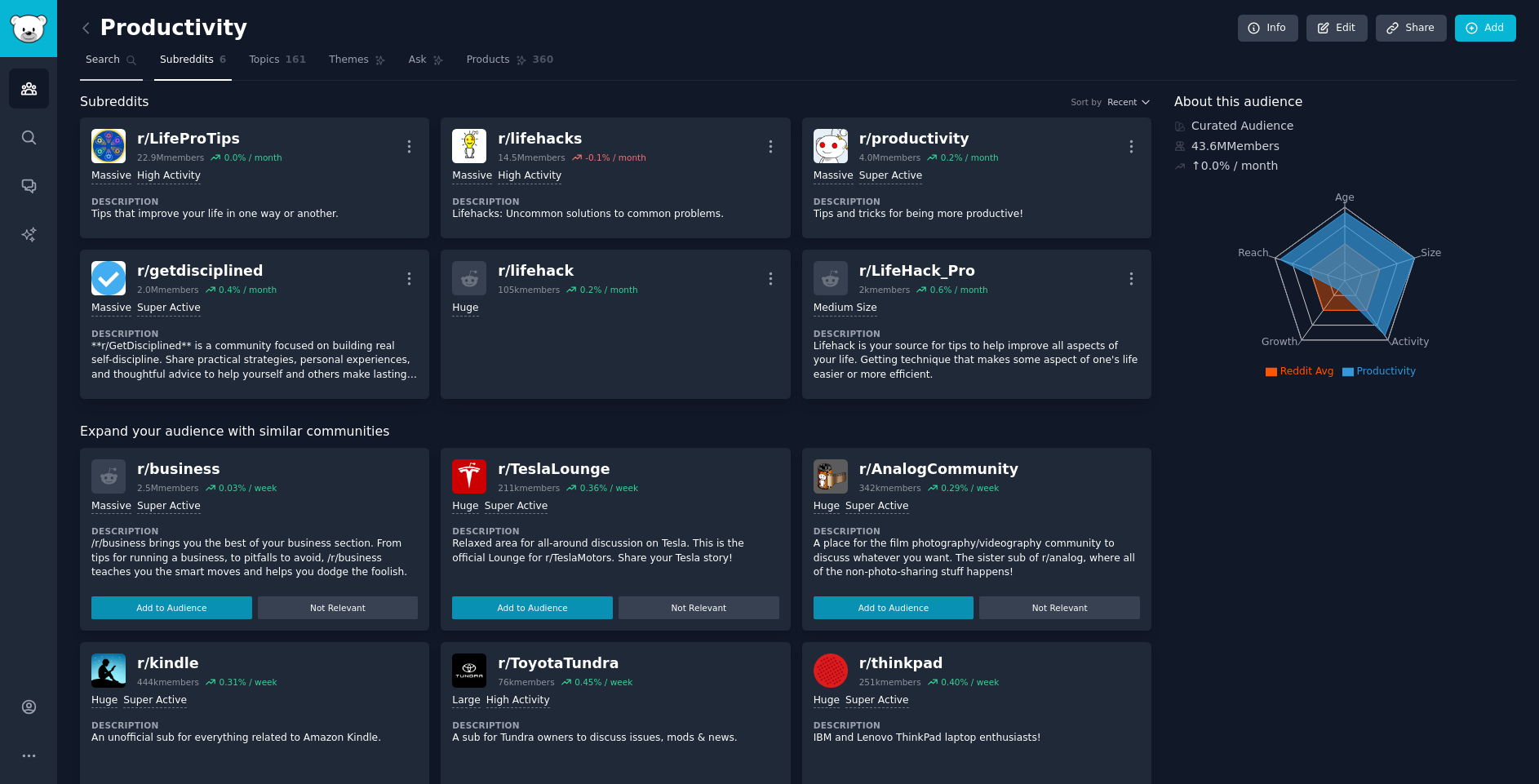
click at [88, 68] on link "Search" at bounding box center [111, 64] width 63 height 34
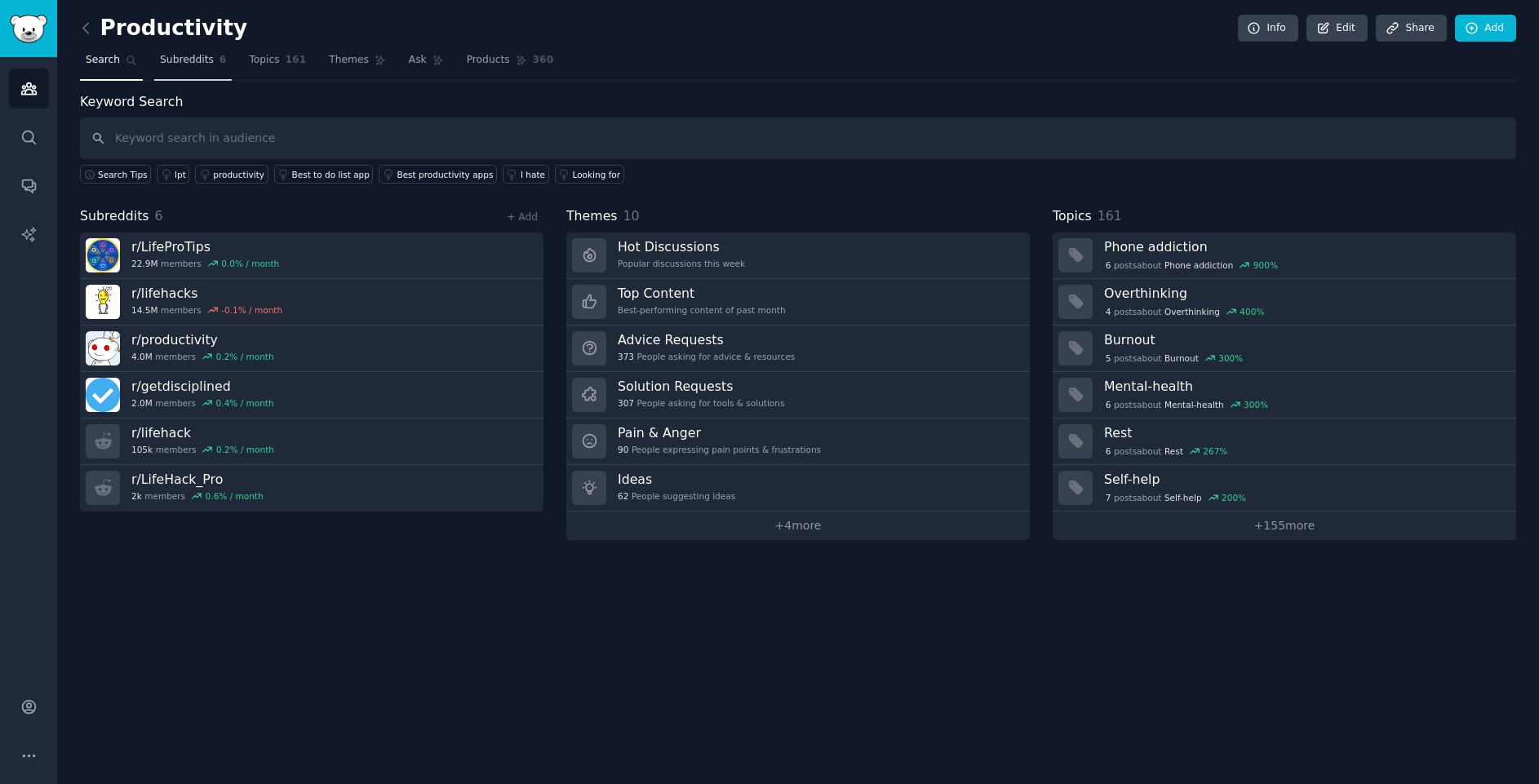
click at [211, 51] on link "Subreddits 6" at bounding box center [193, 64] width 77 height 34
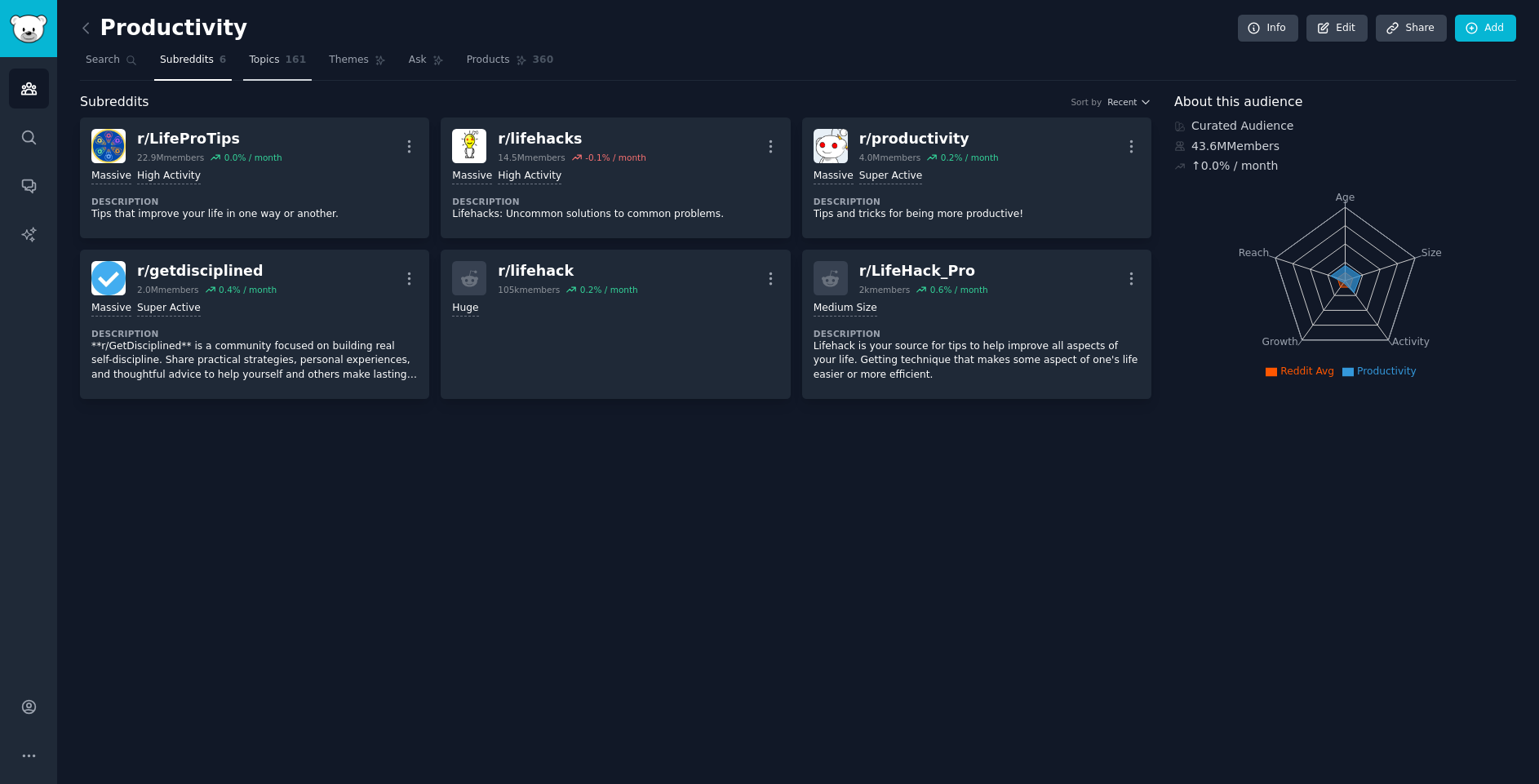
click at [243, 60] on link "Topics 161" at bounding box center [278, 64] width 69 height 34
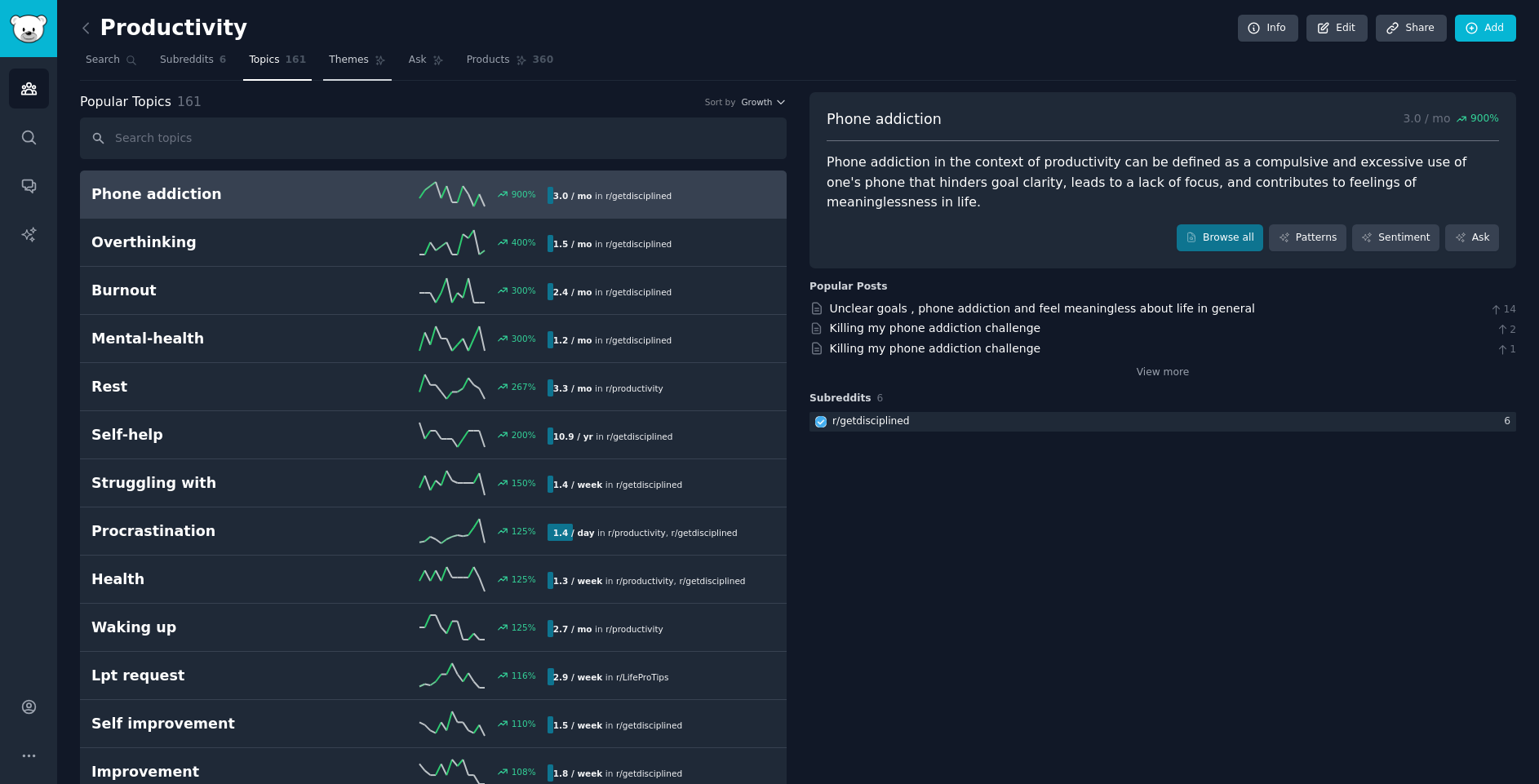
click at [338, 70] on link "Themes" at bounding box center [358, 64] width 69 height 34
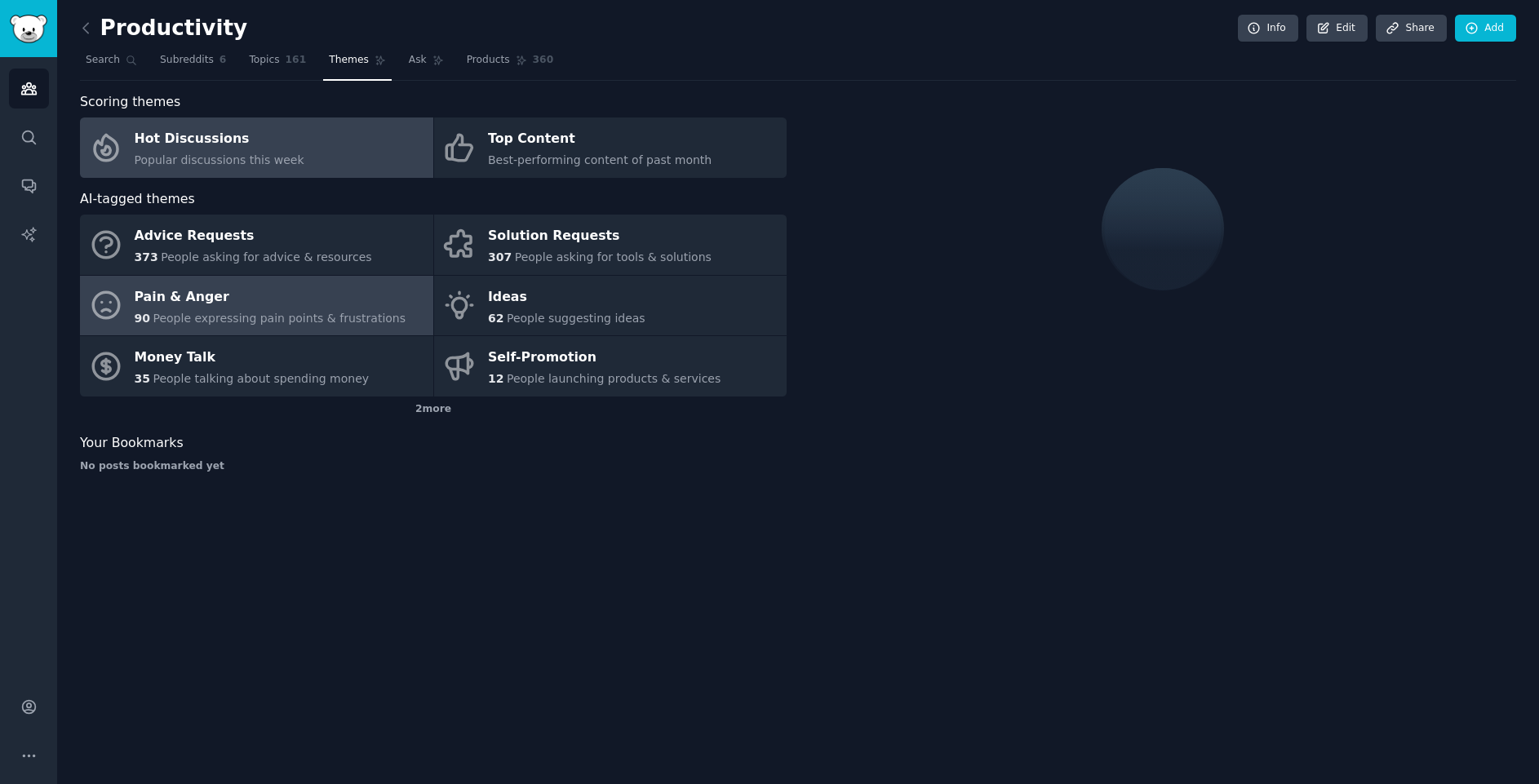
click at [229, 327] on div "90 People expressing pain points & frustrations" at bounding box center [271, 319] width 272 height 17
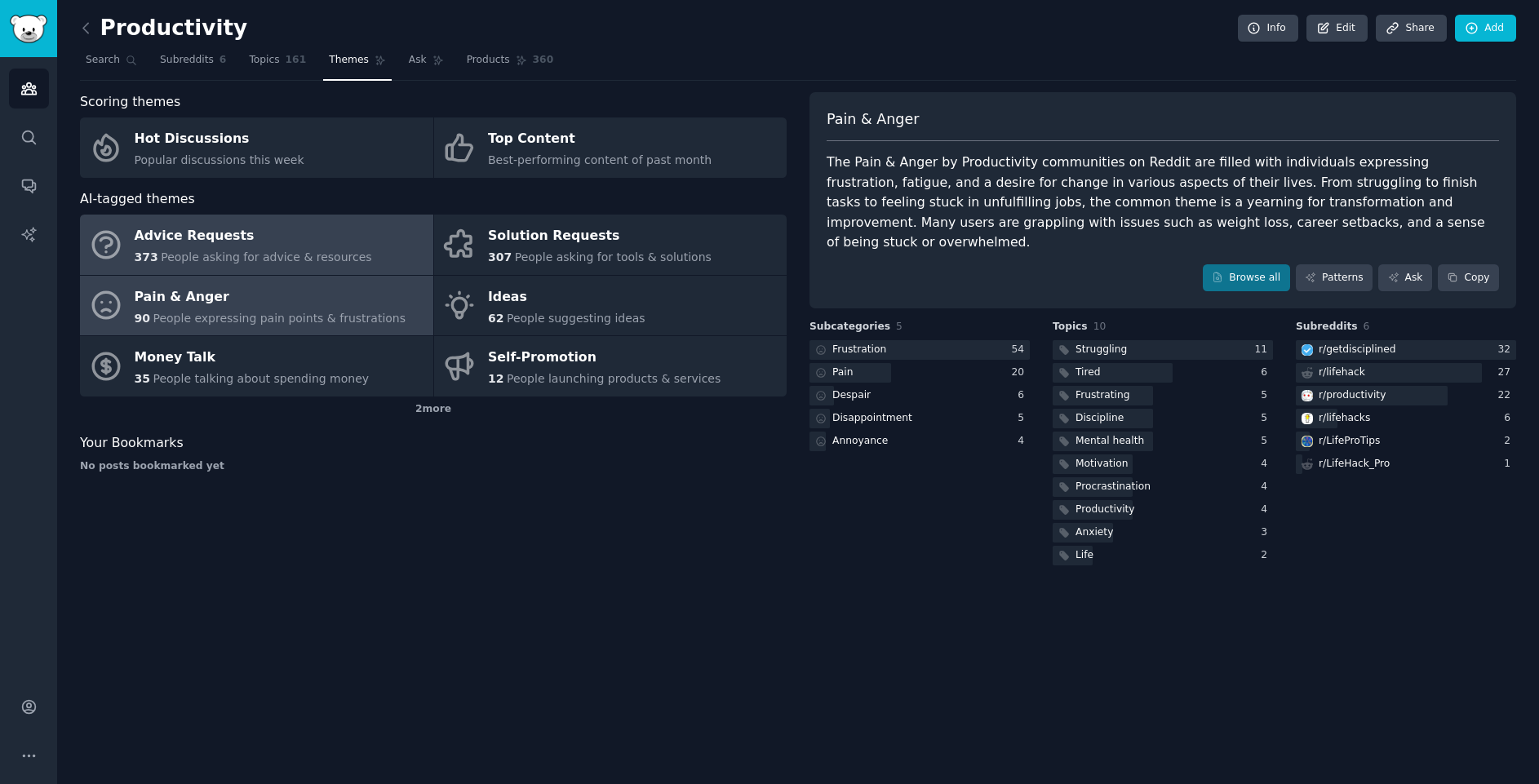
click at [160, 269] on link "Advice Requests 373 People asking for advice & resources" at bounding box center [256, 245] width 353 height 60
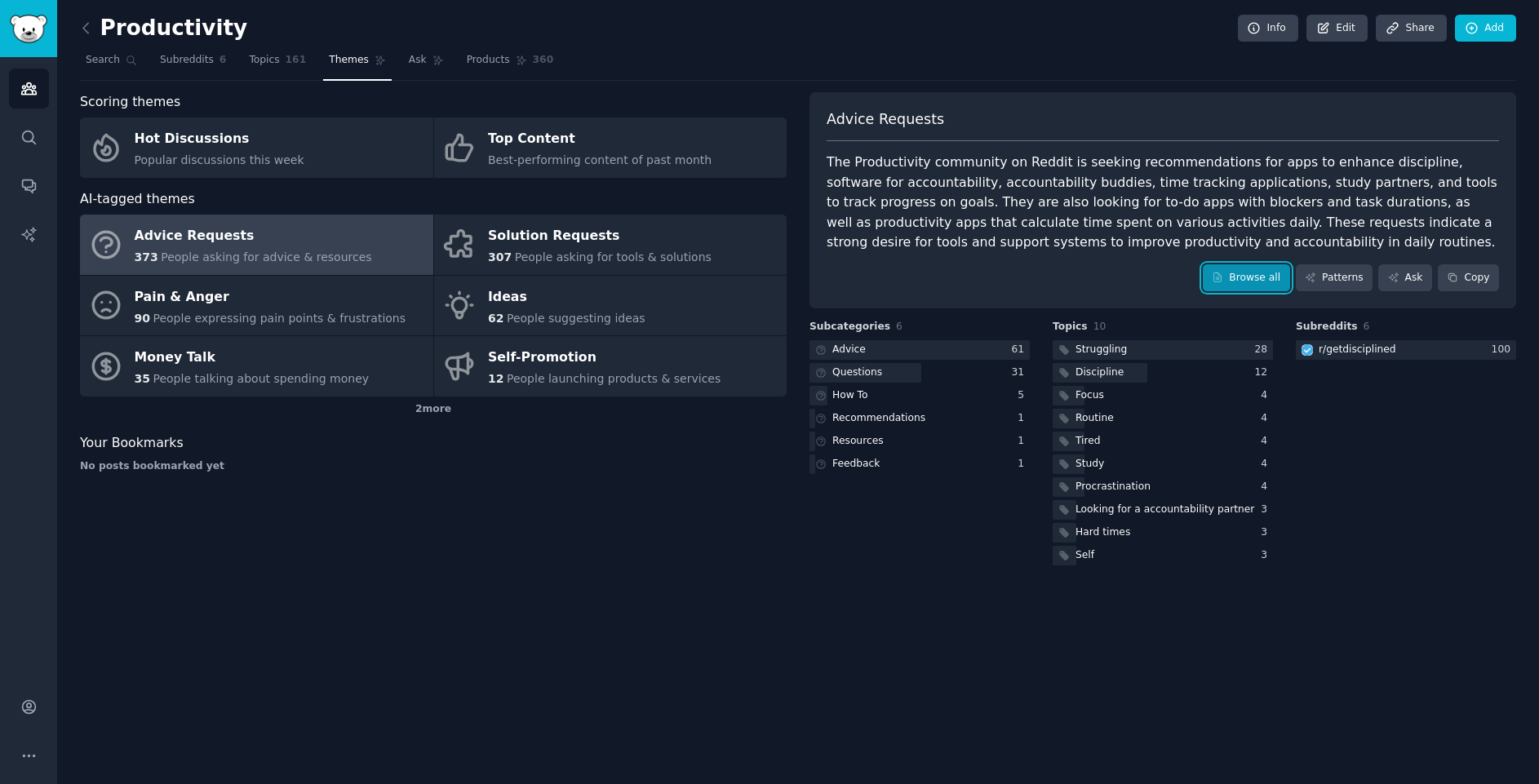
click at [1241, 276] on link "Browse all" at bounding box center [1247, 278] width 88 height 28
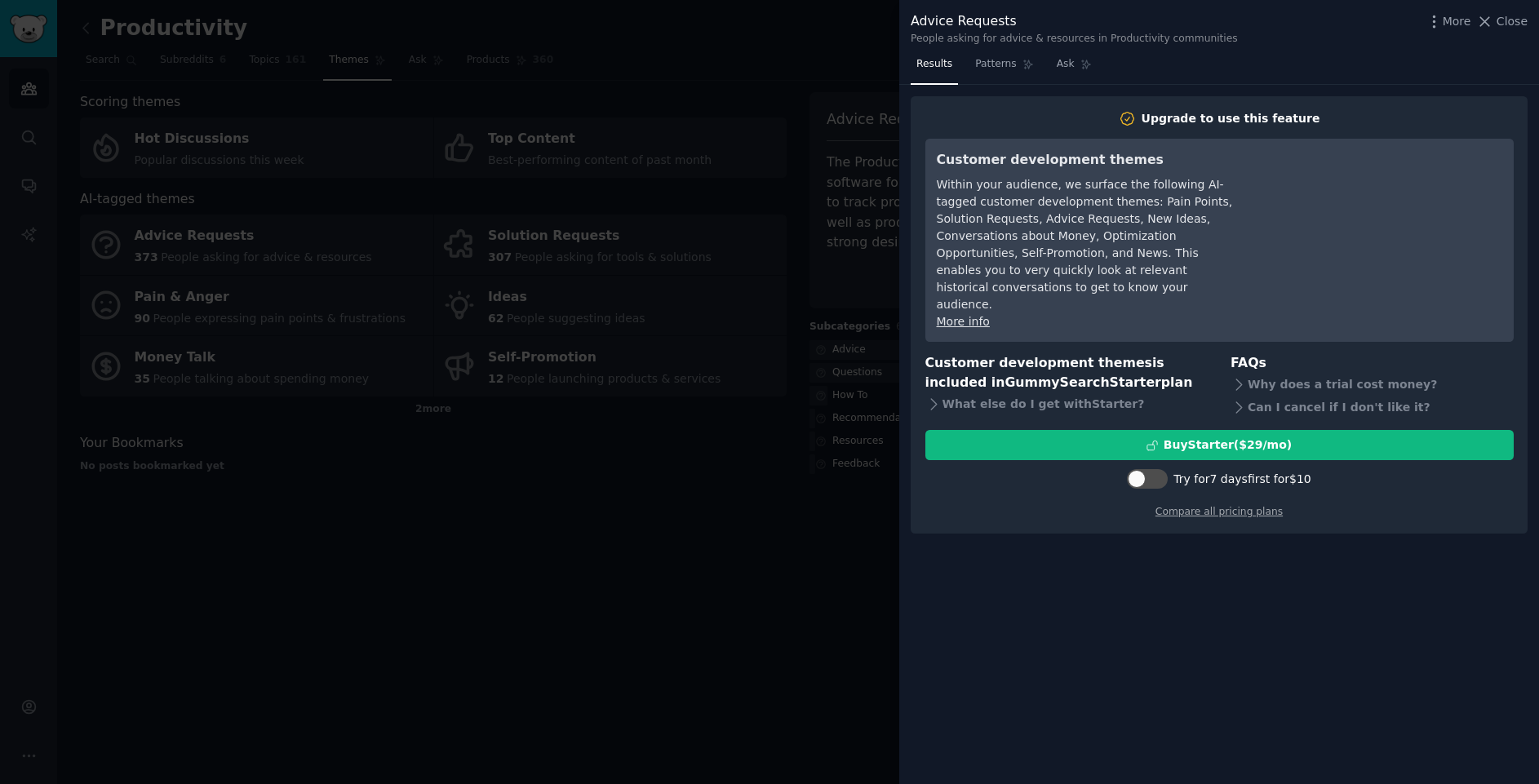
click at [482, 466] on div at bounding box center [770, 392] width 1539 height 784
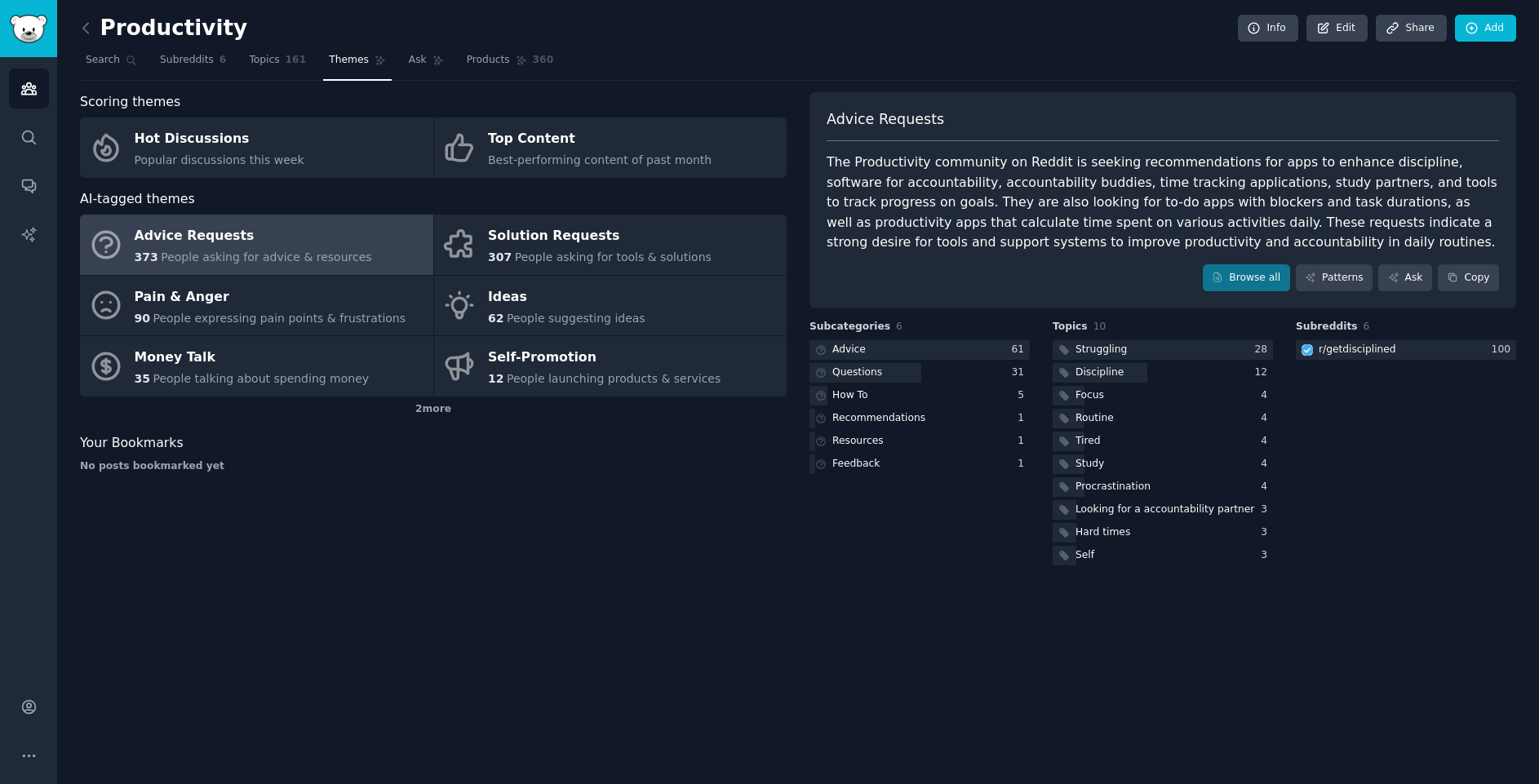
click at [218, 245] on div "Advice Requests" at bounding box center [254, 236] width 237 height 26
click at [1268, 280] on link "Browse all" at bounding box center [1247, 278] width 88 height 28
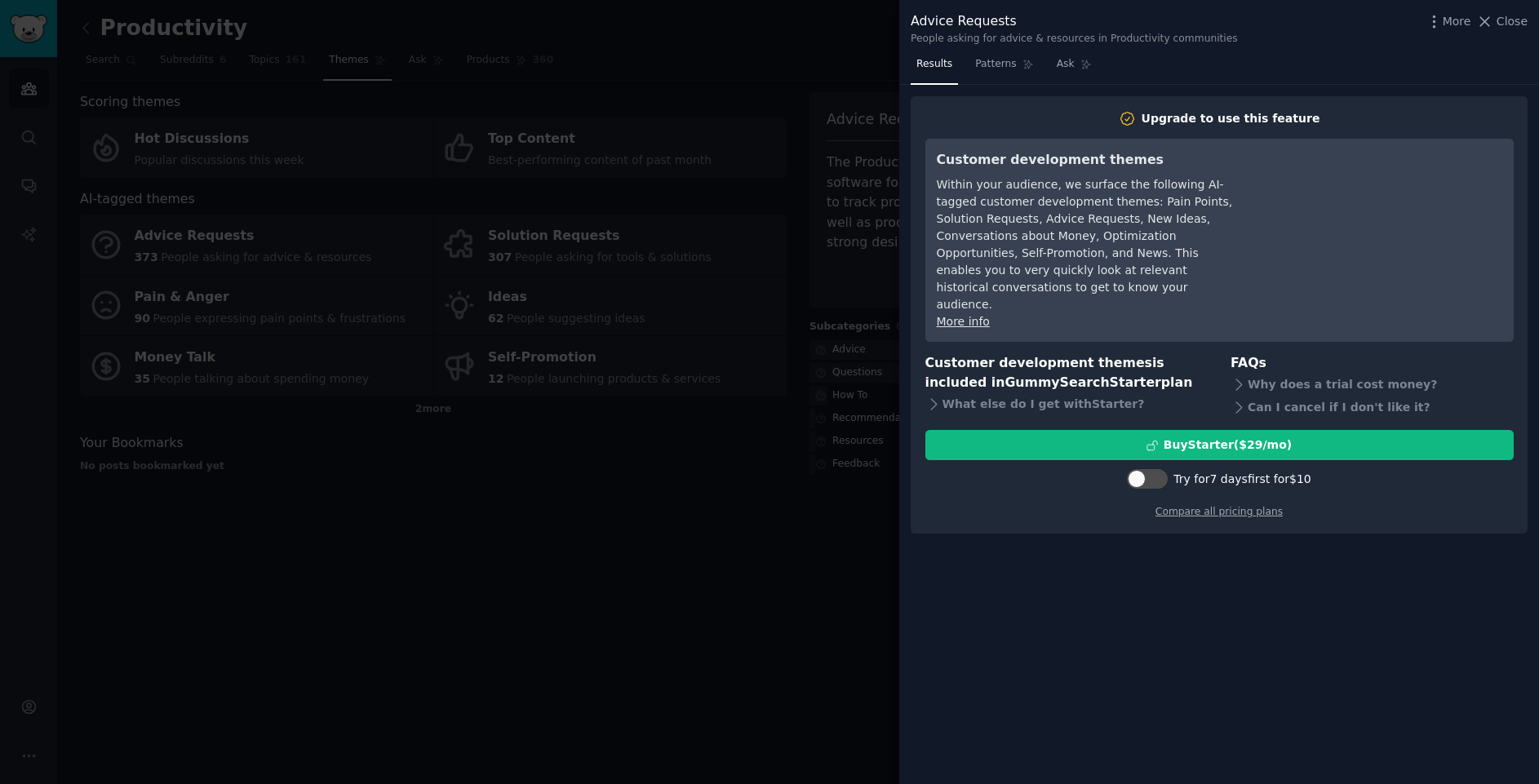
click at [773, 379] on div at bounding box center [770, 392] width 1539 height 784
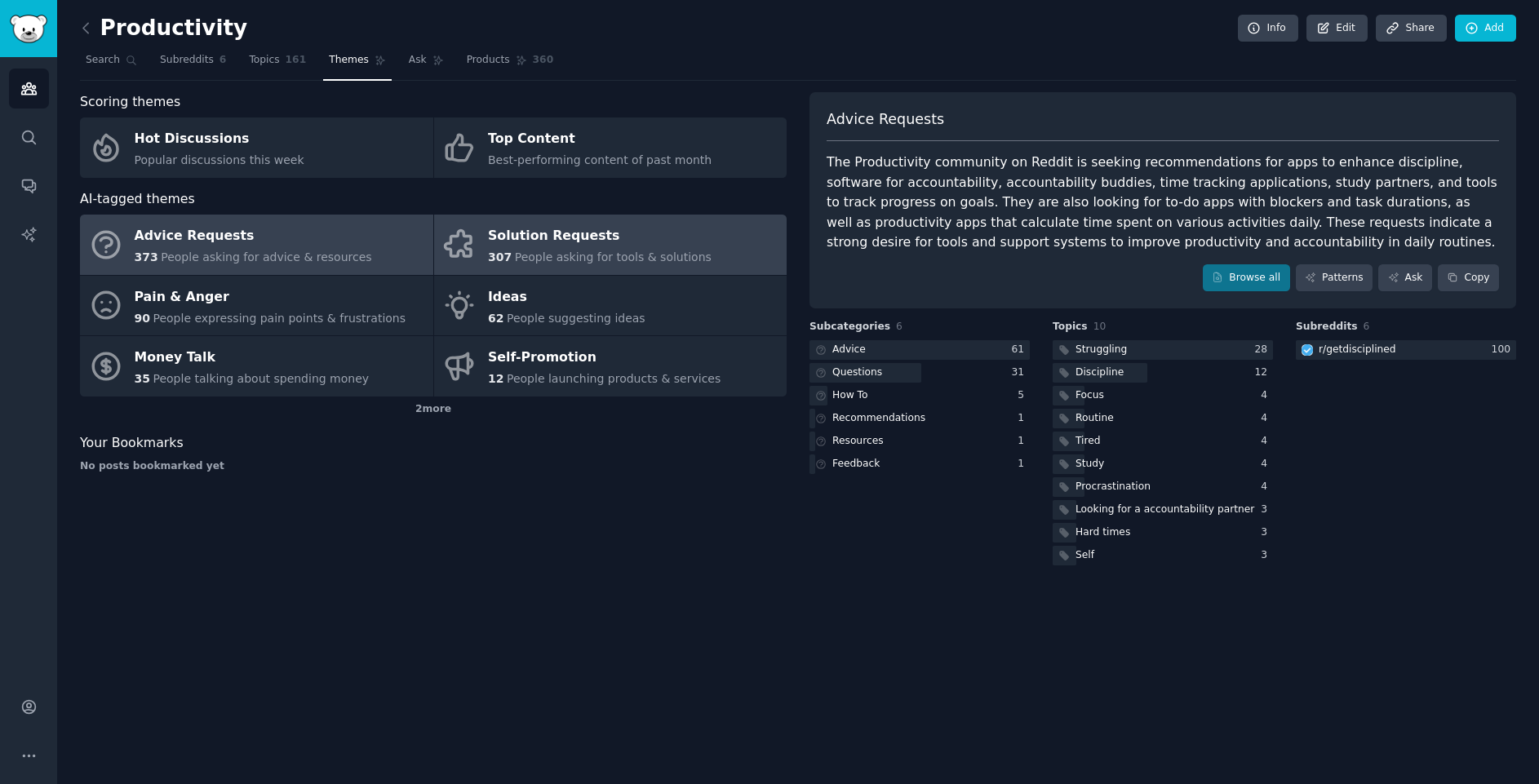
click at [596, 255] on span "People asking for tools & solutions" at bounding box center [613, 256] width 197 height 13
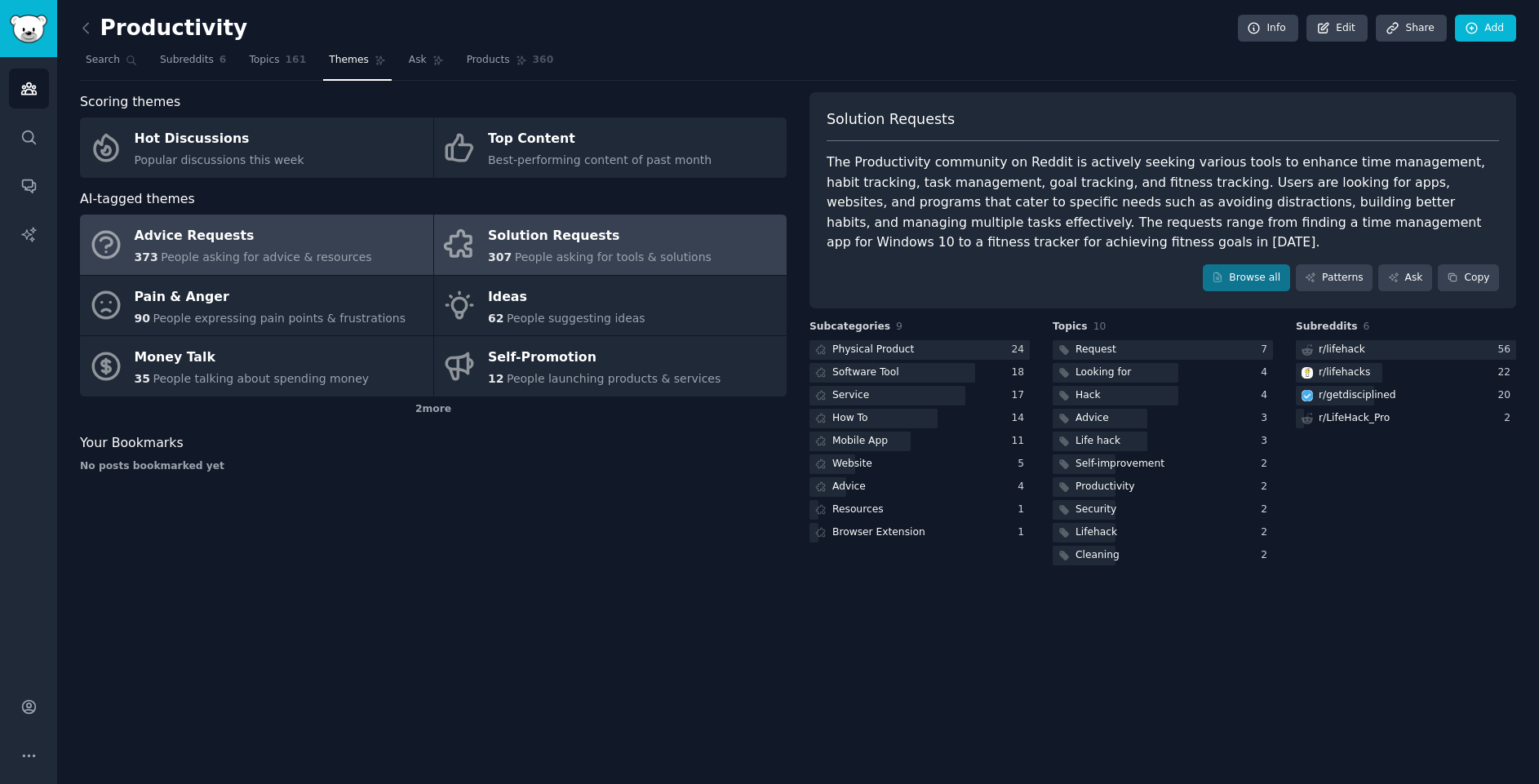
click at [238, 253] on span "People asking for advice & resources" at bounding box center [266, 256] width 211 height 13
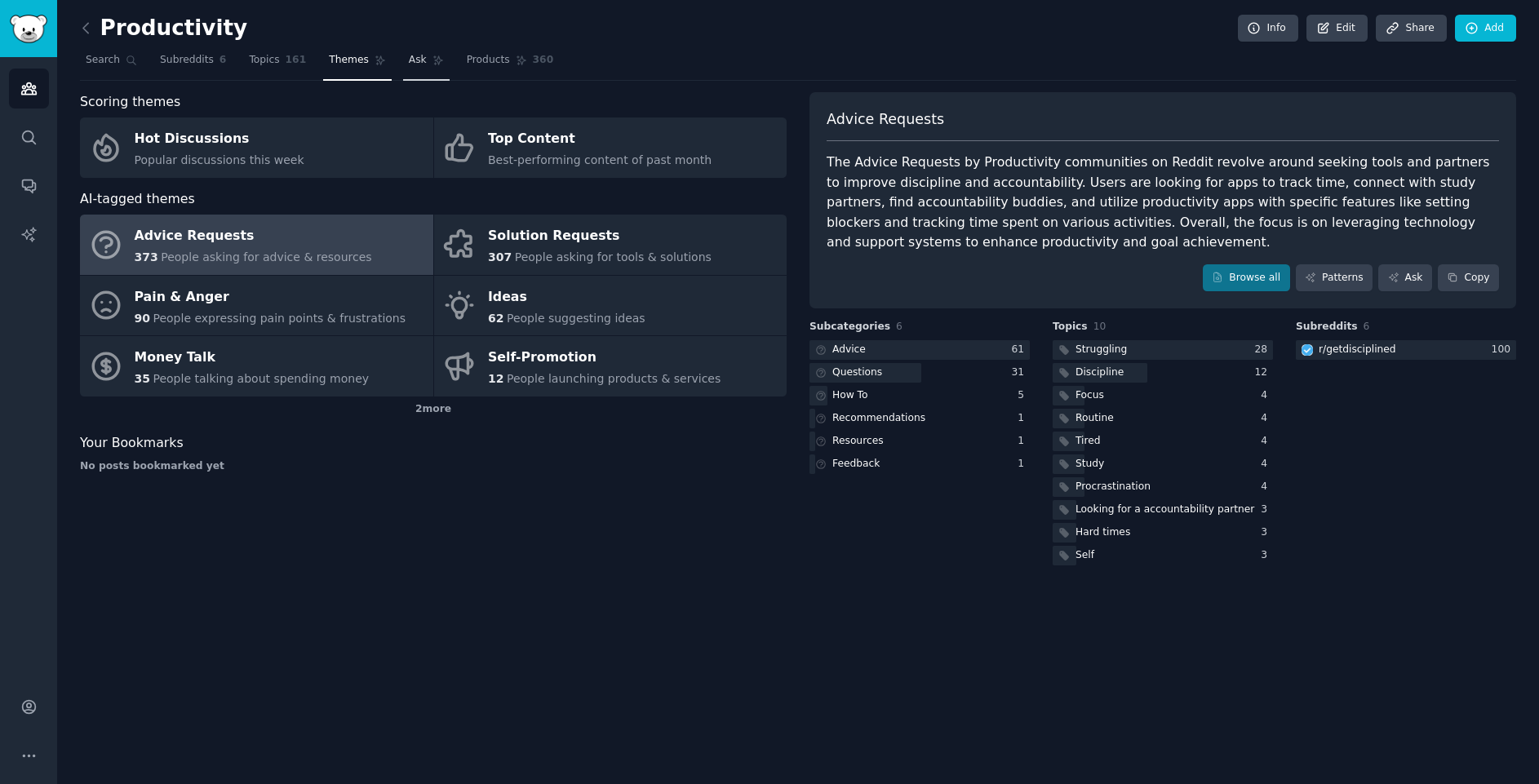
click at [404, 50] on link "Ask" at bounding box center [426, 64] width 46 height 34
